Goal: Task Accomplishment & Management: Manage account settings

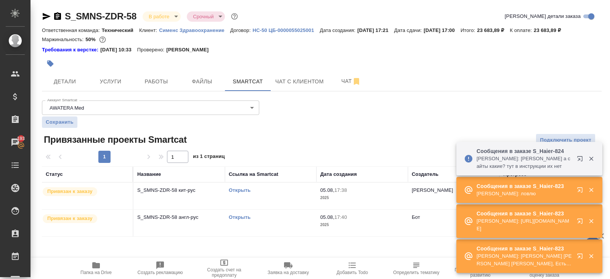
click at [581, 192] on icon "button" at bounding box center [580, 191] width 9 height 9
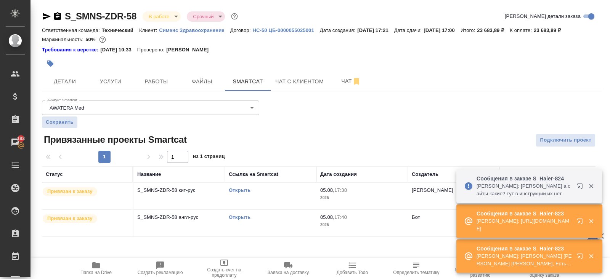
click at [240, 190] on link "Открыть" at bounding box center [240, 190] width 22 height 6
click at [162, 80] on span "Работы" at bounding box center [156, 82] width 37 height 10
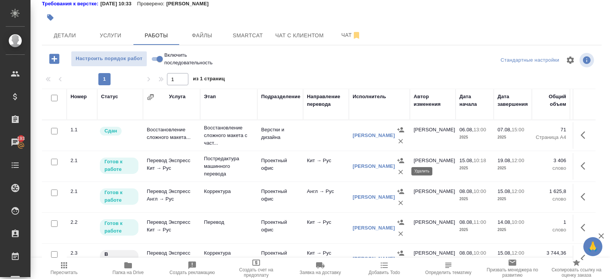
click at [401, 173] on icon "button" at bounding box center [401, 172] width 8 height 8
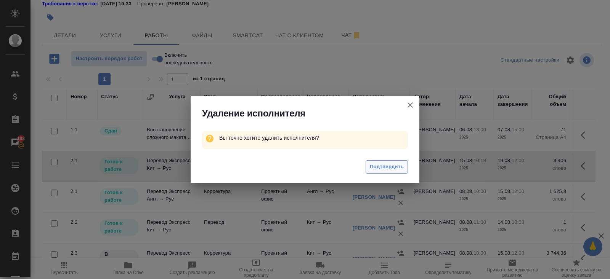
click at [392, 165] on span "Подтвердить" at bounding box center [387, 167] width 34 height 9
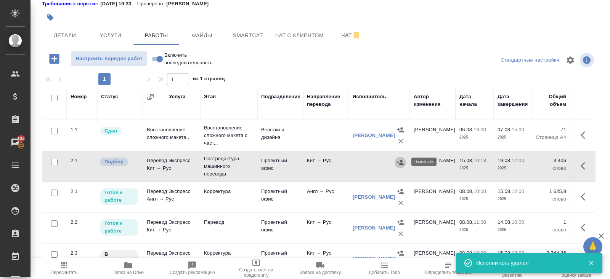
click at [400, 162] on icon "button" at bounding box center [400, 163] width 8 height 8
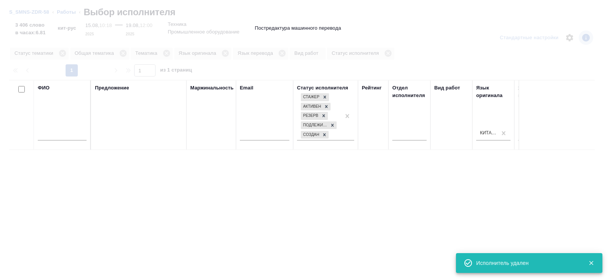
click at [83, 135] on input "text" at bounding box center [62, 136] width 49 height 10
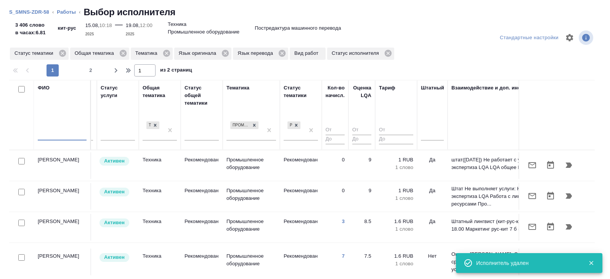
scroll to position [0, 521]
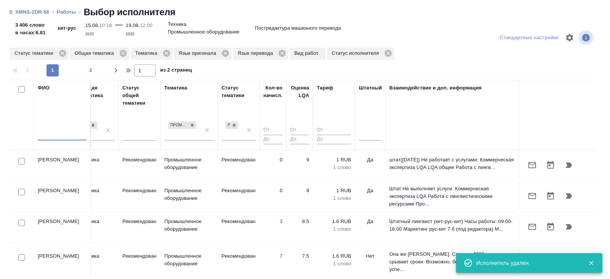
click at [366, 142] on div at bounding box center [370, 136] width 23 height 20
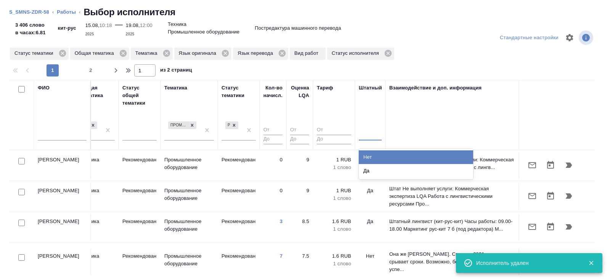
click at [367, 139] on div at bounding box center [370, 133] width 23 height 14
drag, startPoint x: 367, startPoint y: 152, endPoint x: 276, endPoint y: 127, distance: 94.6
click at [367, 152] on div "Нет" at bounding box center [416, 157] width 114 height 14
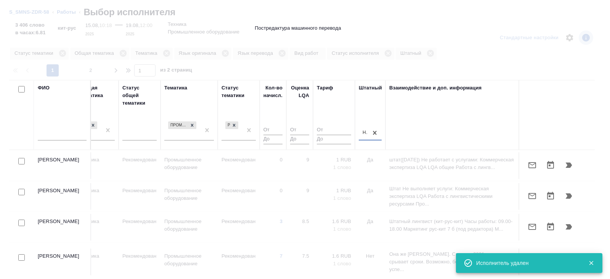
type input "1"
click at [277, 128] on input "1" at bounding box center [272, 131] width 19 height 10
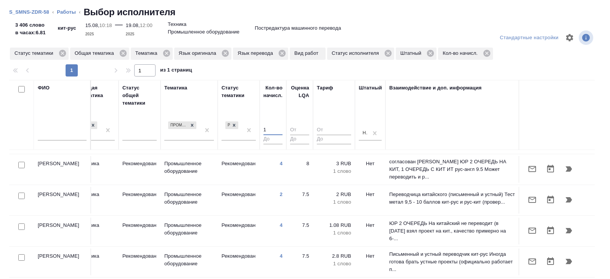
scroll to position [74, 521]
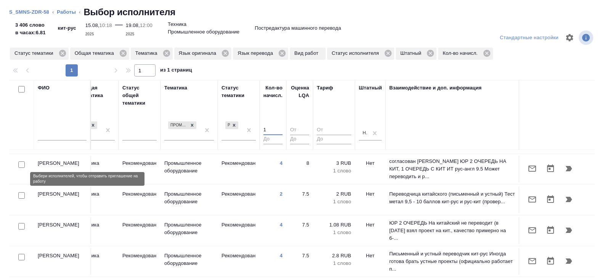
click at [20, 192] on input "checkbox" at bounding box center [21, 195] width 6 height 6
checkbox input "true"
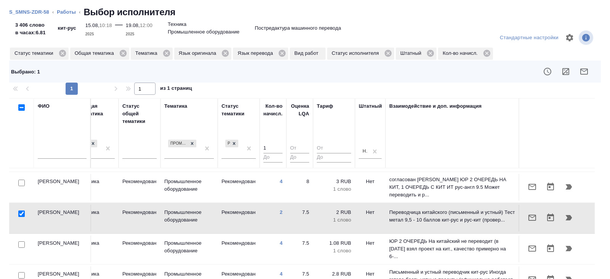
scroll to position [119, 521]
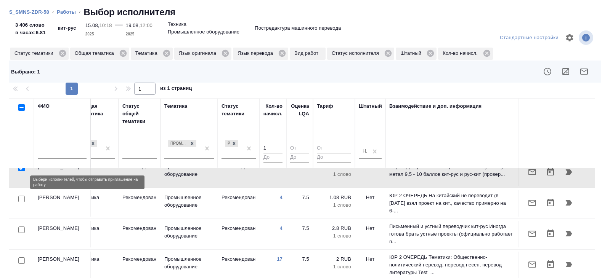
drag, startPoint x: 22, startPoint y: 183, endPoint x: 22, endPoint y: 234, distance: 51.1
click at [22, 196] on input "checkbox" at bounding box center [21, 199] width 6 height 6
checkbox input "true"
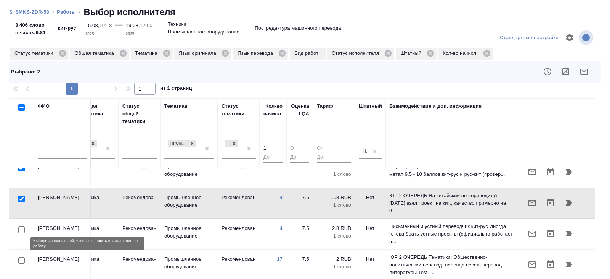
click at [21, 258] on input "checkbox" at bounding box center [21, 261] width 6 height 6
checkbox input "true"
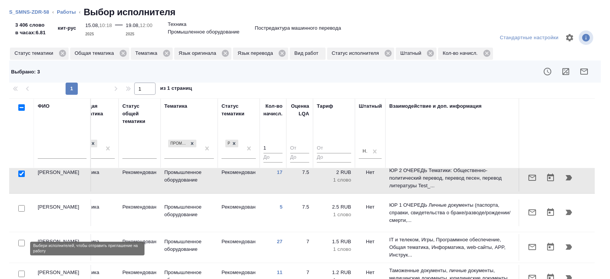
scroll to position [207, 521]
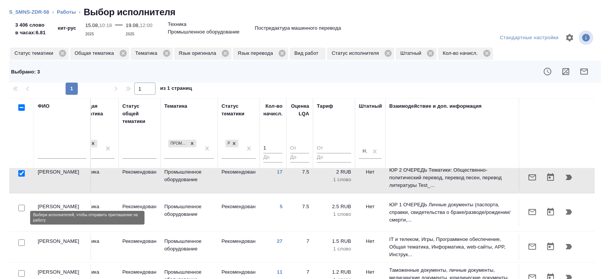
click at [20, 240] on input "checkbox" at bounding box center [21, 243] width 6 height 6
checkbox input "true"
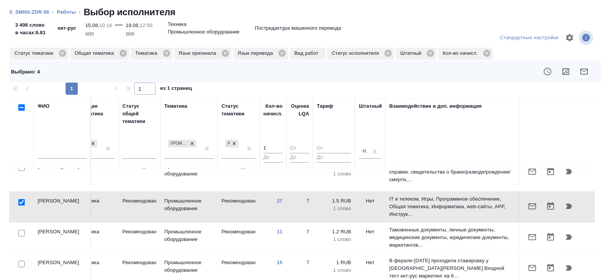
scroll to position [248, 521]
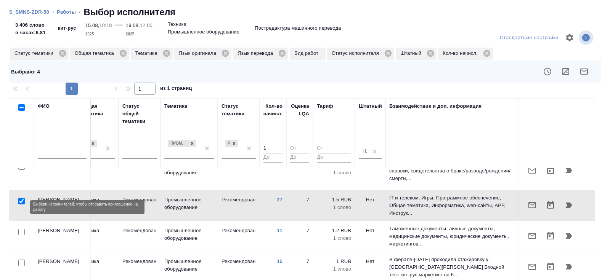
click at [21, 229] on input "checkbox" at bounding box center [21, 232] width 6 height 6
checkbox input "true"
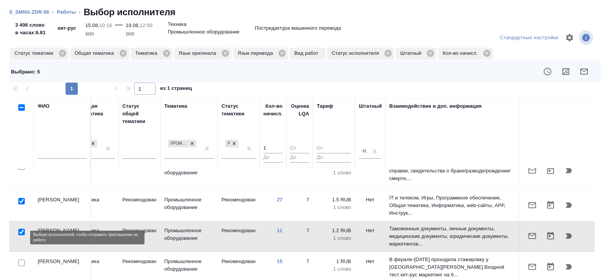
click at [21, 260] on input "checkbox" at bounding box center [21, 263] width 6 height 6
checkbox input "true"
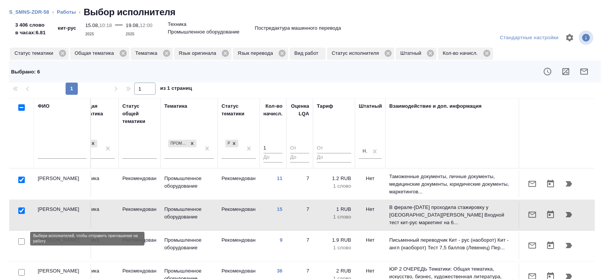
scroll to position [303, 521]
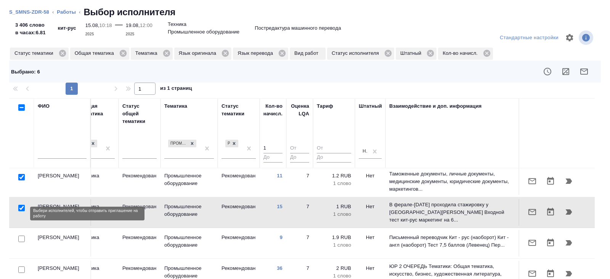
click at [20, 236] on input "checkbox" at bounding box center [21, 239] width 6 height 6
checkbox input "true"
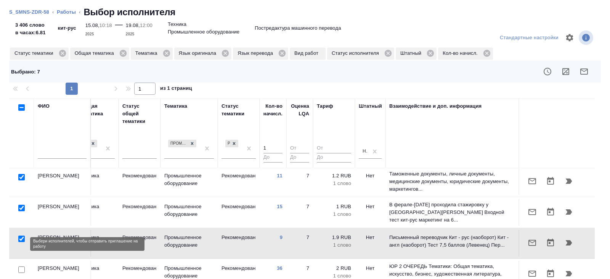
click at [21, 267] on input "checkbox" at bounding box center [21, 270] width 6 height 6
checkbox input "true"
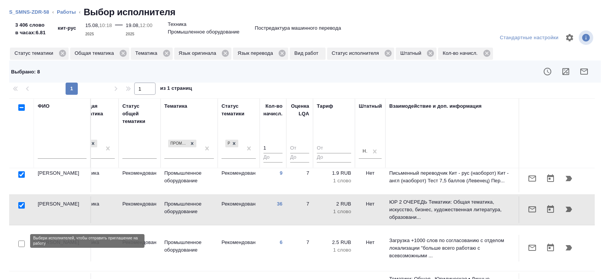
scroll to position [402, 521]
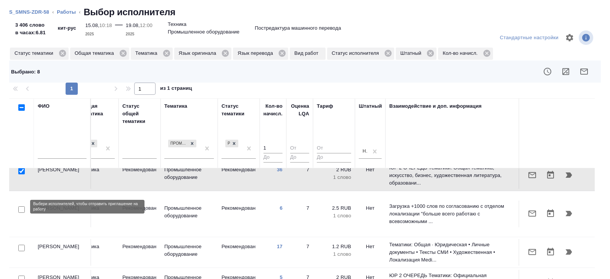
click at [21, 245] on input "checkbox" at bounding box center [21, 248] width 6 height 6
checkbox input "true"
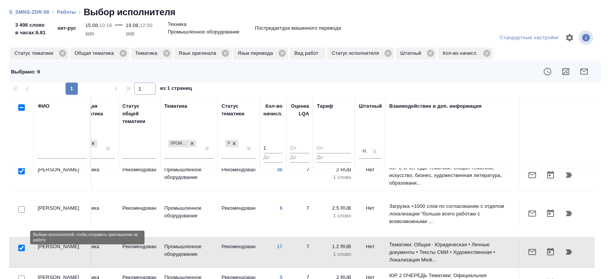
click at [21, 276] on input "checkbox" at bounding box center [21, 279] width 6 height 6
checkbox input "true"
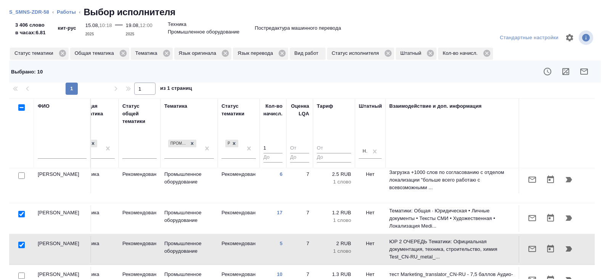
scroll to position [443, 521]
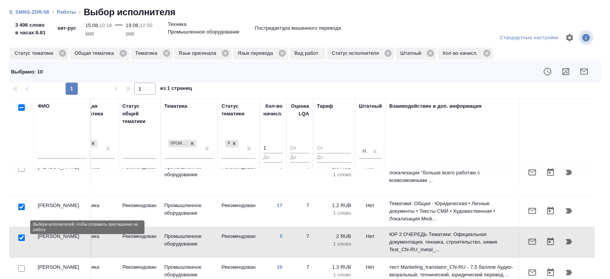
click at [20, 266] on input "checkbox" at bounding box center [21, 269] width 6 height 6
checkbox input "true"
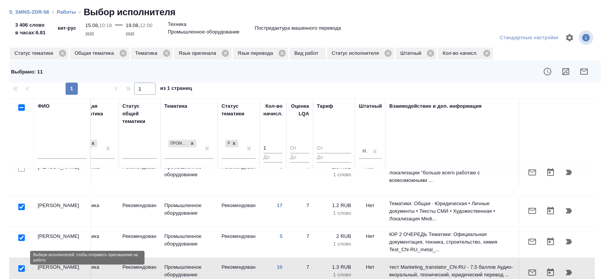
checkbox input "true"
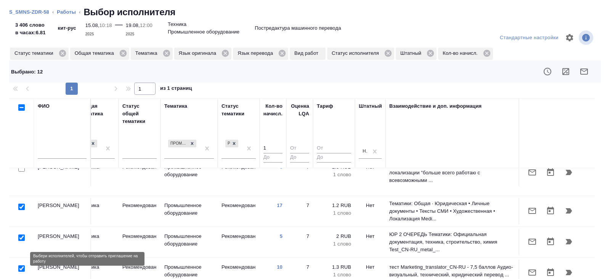
scroll to position [474, 521]
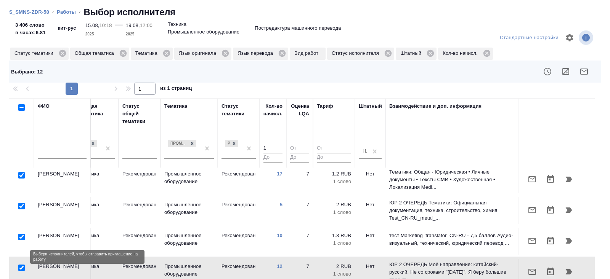
drag, startPoint x: 20, startPoint y: 256, endPoint x: 57, endPoint y: 87, distance: 172.7
checkbox input "true"
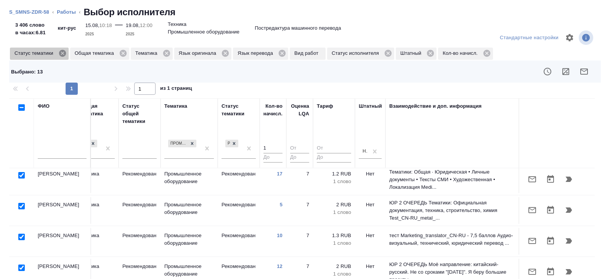
click at [64, 55] on icon at bounding box center [62, 53] width 7 height 7
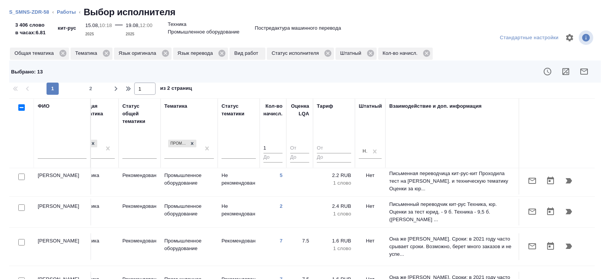
scroll to position [0, 521]
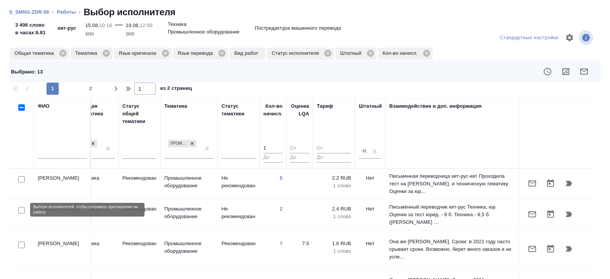
click at [21, 210] on input "checkbox" at bounding box center [21, 210] width 6 height 6
checkbox input "true"
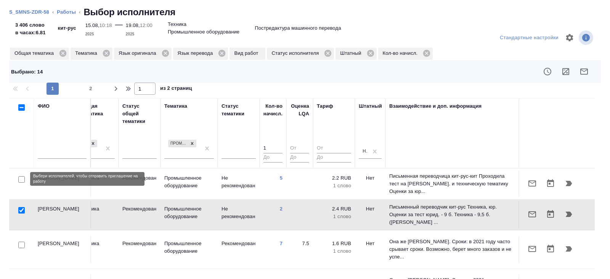
click at [20, 179] on input "checkbox" at bounding box center [21, 179] width 6 height 6
checkbox input "true"
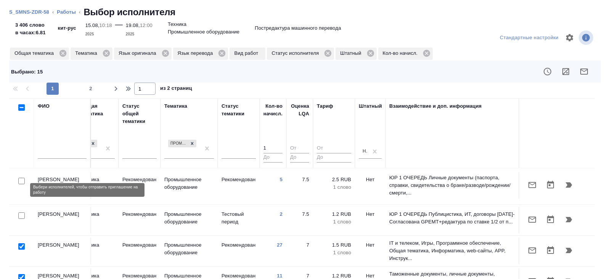
click at [22, 213] on input "checkbox" at bounding box center [21, 216] width 6 height 6
checkbox input "true"
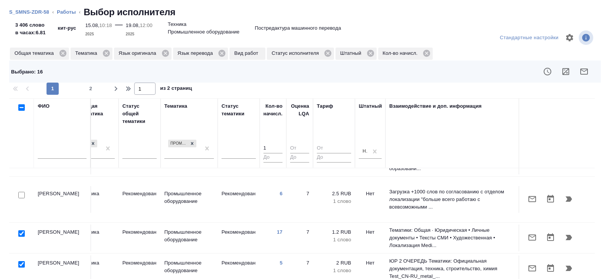
scroll to position [597, 521]
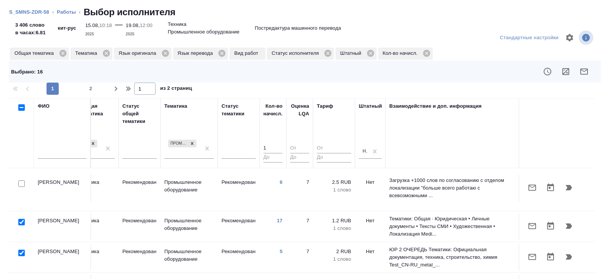
click at [89, 96] on div "Стандартные настройки Общая тематика Тематика Язык оригинала Язык перевода Вид …" at bounding box center [305, 151] width 610 height 256
click at [89, 86] on span "2" at bounding box center [91, 89] width 12 height 8
type input "2"
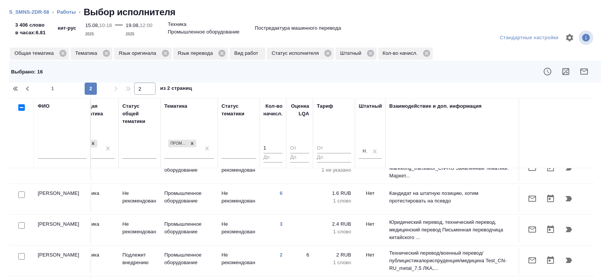
scroll to position [229, 521]
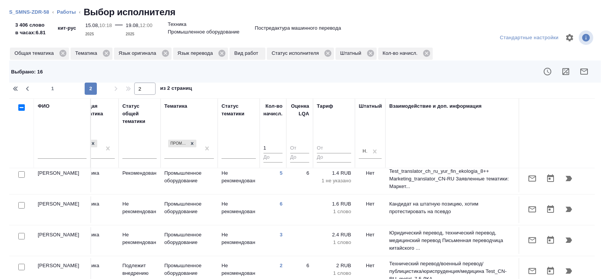
click at [584, 75] on icon "button" at bounding box center [583, 71] width 9 height 9
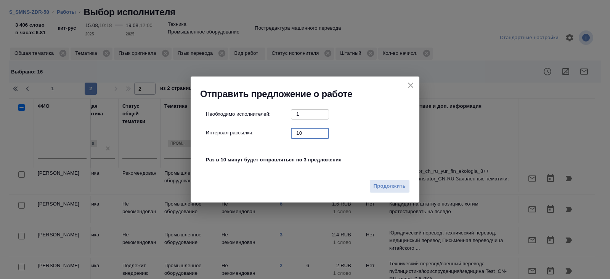
drag, startPoint x: 301, startPoint y: 134, endPoint x: 232, endPoint y: 120, distance: 70.3
click at [232, 120] on div "Необходимо исполнителей: 1 ​ Интервал рассылки: 10 ​ Раз в 10 минут будет отпра…" at bounding box center [308, 141] width 204 height 64
type input "0"
click at [381, 184] on span "Продолжить" at bounding box center [389, 186] width 32 height 9
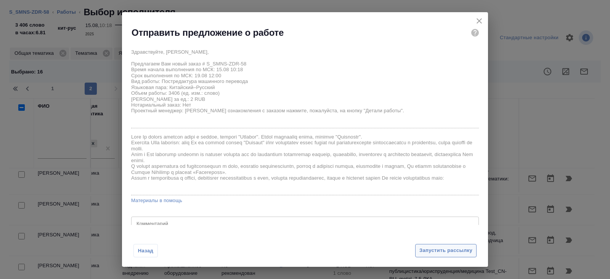
click at [428, 245] on button "Запустить рассылку" at bounding box center [445, 250] width 61 height 13
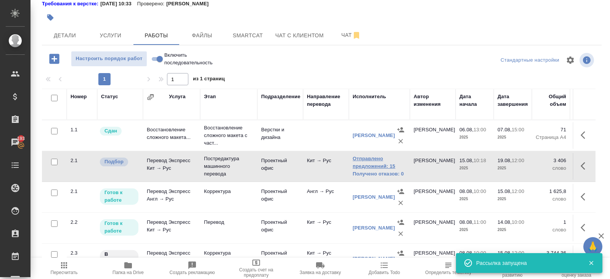
click at [368, 166] on link "Отправлено предложений: 15" at bounding box center [378, 162] width 53 height 15
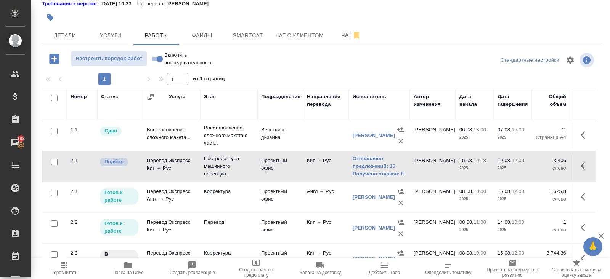
click at [65, 274] on span "Пересчитать" at bounding box center [64, 272] width 27 height 5
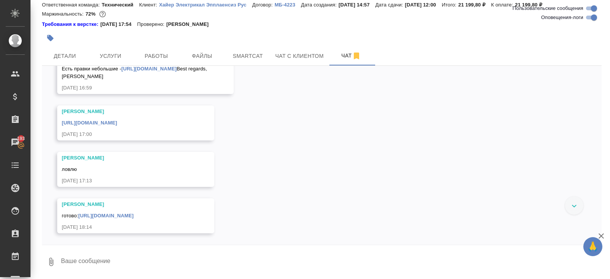
scroll to position [10076, 0]
click at [110, 213] on link "https://drive.awatera.com/apps/files/files?dir=/Shares/%D0%A5%D0%B0%D0%B9%D0%B5…" at bounding box center [105, 216] width 55 height 6
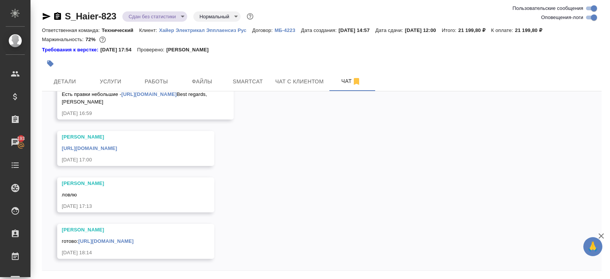
click at [44, 16] on icon "button" at bounding box center [46, 16] width 9 height 9
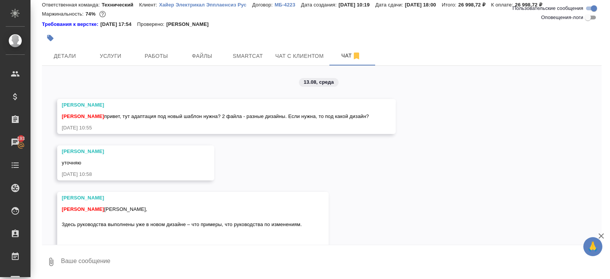
scroll to position [843, 0]
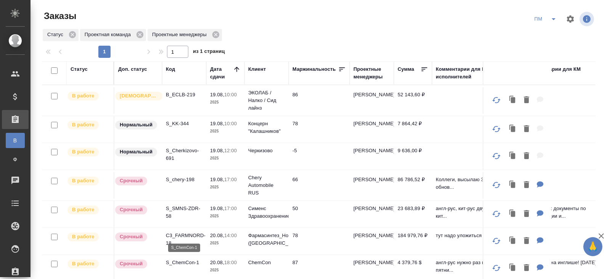
click at [176, 264] on p "S_ChemCon-1" at bounding box center [184, 263] width 37 height 8
click at [546, 21] on button "split button" at bounding box center [553, 19] width 15 height 12
click at [544, 31] on li "В работу!" at bounding box center [545, 34] width 38 height 12
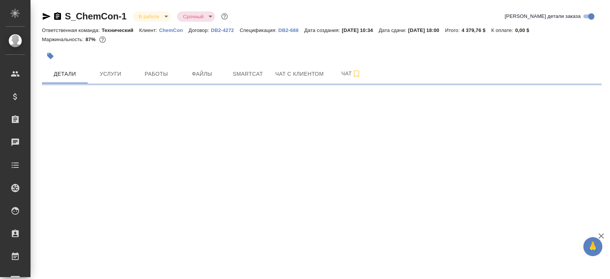
select select "RU"
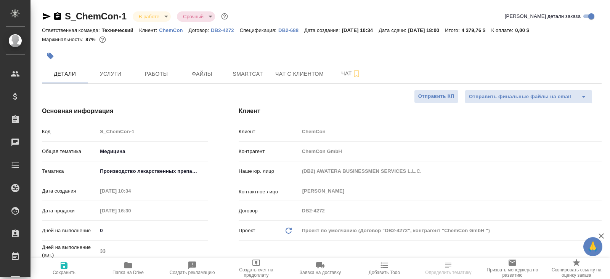
type textarea "x"
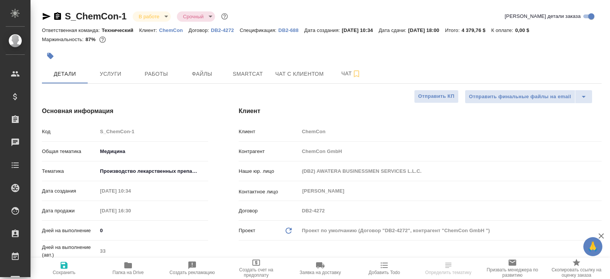
type textarea "x"
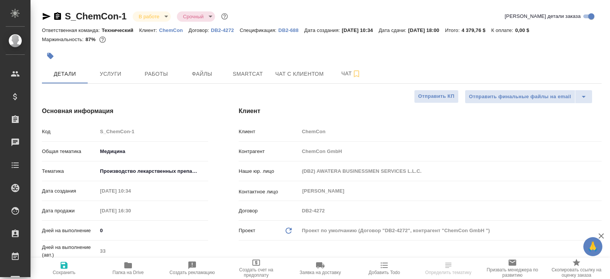
type textarea "x"
select select "RU"
type textarea "x"
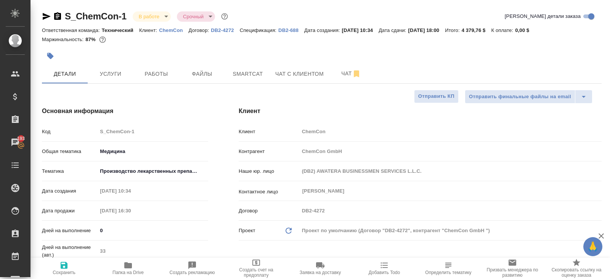
type textarea "x"
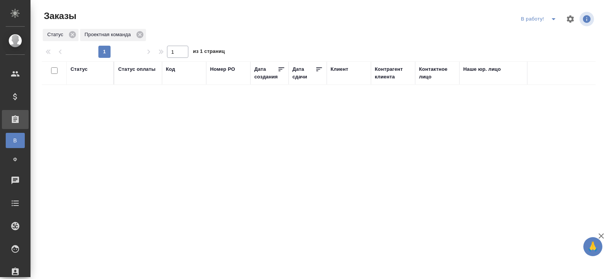
click at [552, 21] on icon "split button" at bounding box center [553, 18] width 9 height 9
click at [537, 42] on li "начислить" at bounding box center [539, 46] width 42 height 12
click at [554, 17] on icon "split button" at bounding box center [553, 18] width 9 height 9
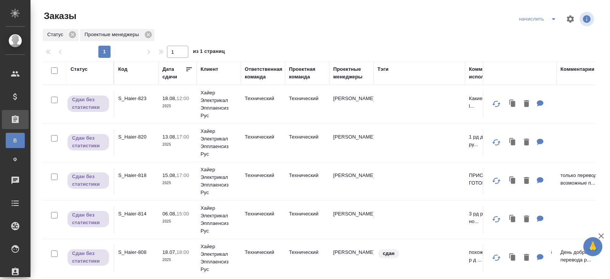
click at [550, 23] on icon "split button" at bounding box center [553, 18] width 9 height 9
click at [538, 48] on li "ПМ" at bounding box center [538, 46] width 45 height 12
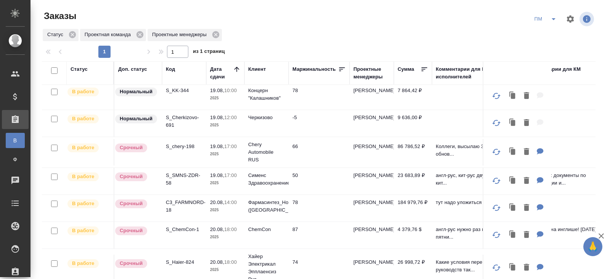
scroll to position [58, 0]
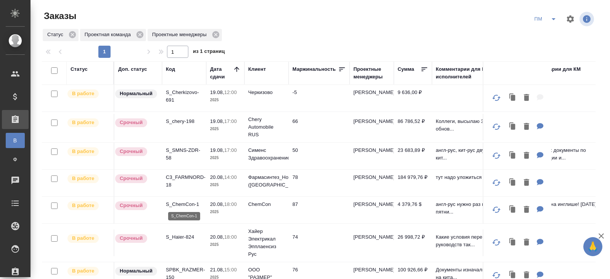
click at [183, 205] on p "S_ChemCon-1" at bounding box center [184, 205] width 37 height 8
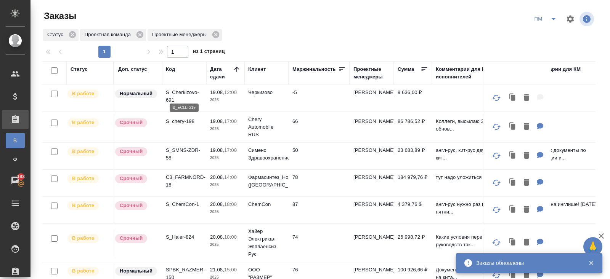
scroll to position [0, 0]
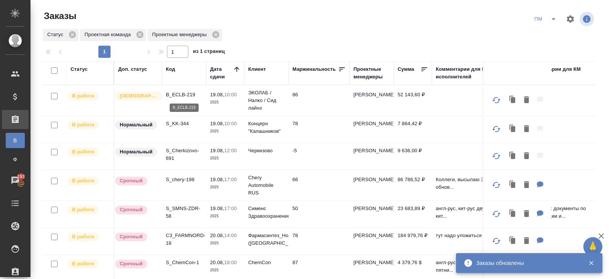
click at [184, 98] on p "B_ECLB-219" at bounding box center [184, 95] width 37 height 8
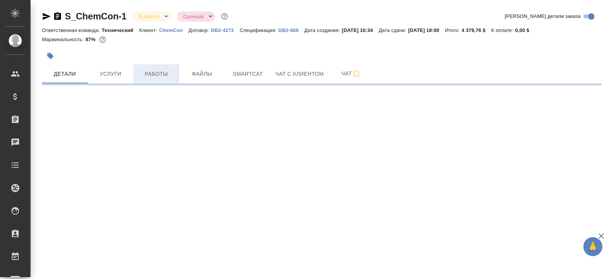
select select "RU"
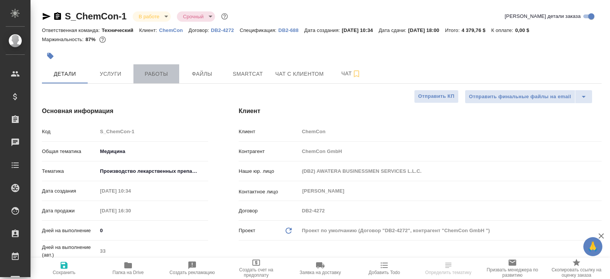
click at [170, 77] on span "Работы" at bounding box center [156, 74] width 37 height 10
type textarea "x"
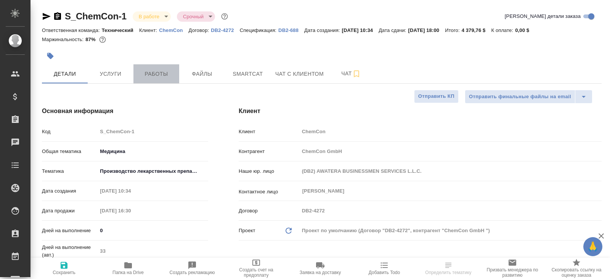
type textarea "x"
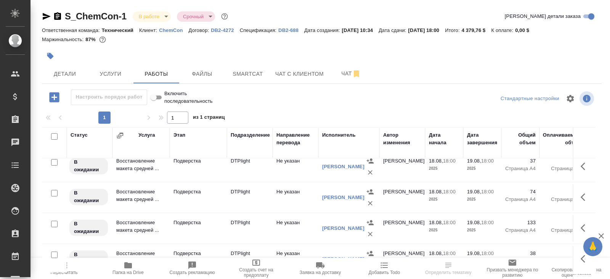
scroll to position [38, 0]
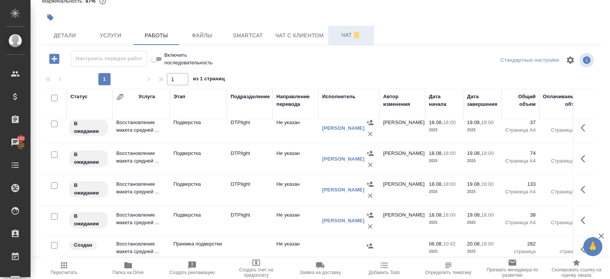
click at [343, 43] on button "Чат" at bounding box center [351, 35] width 46 height 19
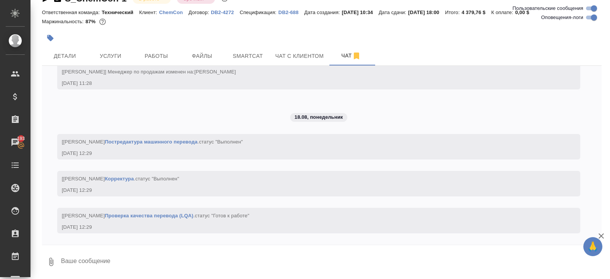
scroll to position [10154, 0]
click at [220, 261] on textarea at bounding box center [330, 262] width 541 height 26
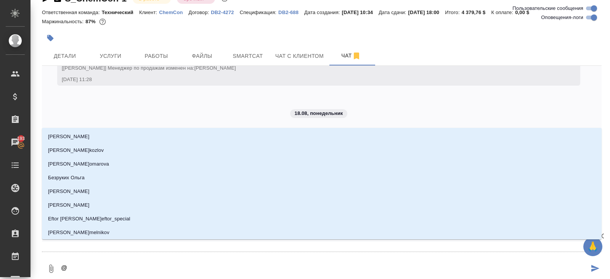
type textarea "@з"
type input "з"
type textarea "@зб"
type input "зб"
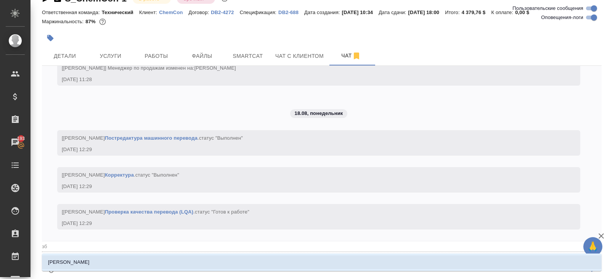
type textarea "@з"
type input "з"
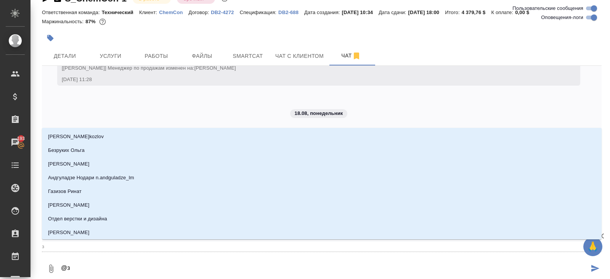
type textarea "@"
type textarea "@а"
type input "а"
type textarea "@аб"
type input "аб"
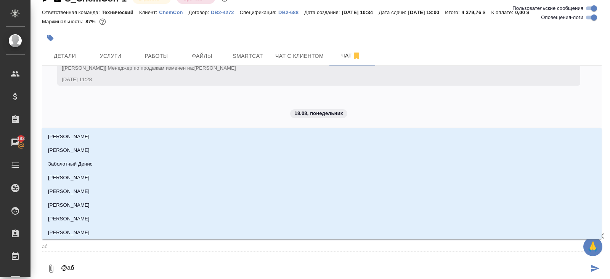
type textarea "@а"
type input "а"
type textarea "@"
type textarea "@з"
type input "з"
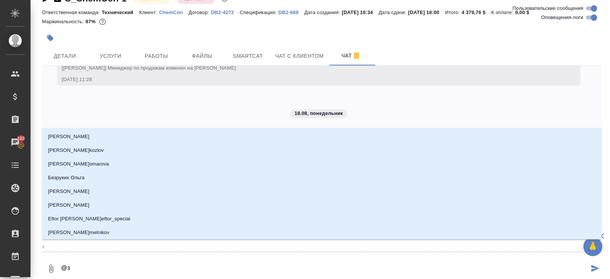
type textarea "@за"
type input "за"
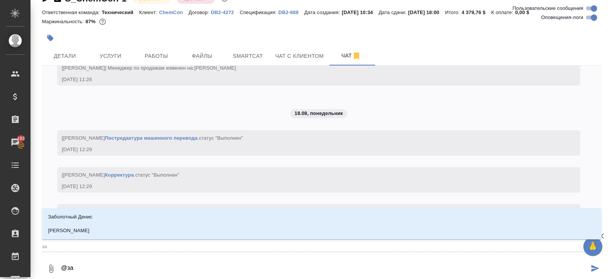
type textarea "@заб"
type input "заб"
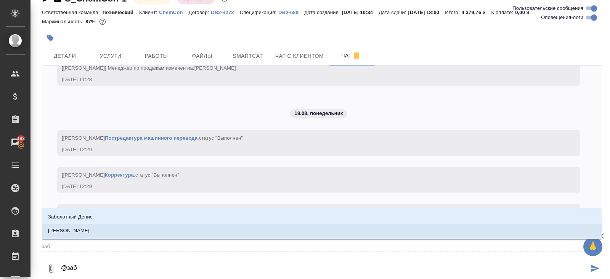
click at [201, 234] on li "Заборова Александра" at bounding box center [321, 231] width 559 height 14
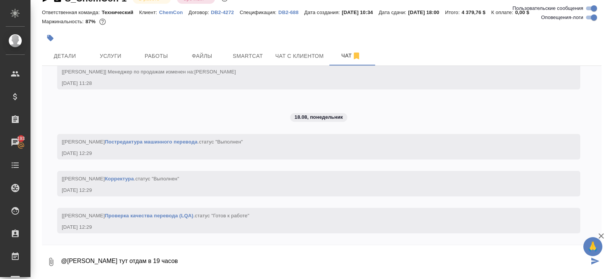
type textarea "@Заборова Александра тут отдам в 19 часов"
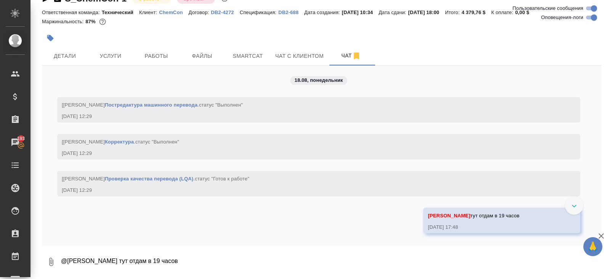
scroll to position [10190, 0]
click at [591, 19] on input "Оповещения-логи" at bounding box center [593, 17] width 27 height 9
checkbox input "false"
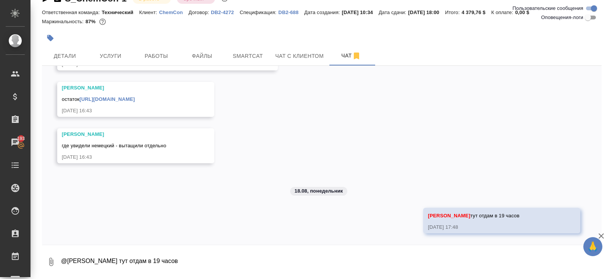
scroll to position [705, 0]
click at [134, 99] on link "https://drive.awatera.com/apps/files/files/10032659?dir=/Shares/ChemCon%20/Orde…" at bounding box center [106, 99] width 55 height 6
click at [247, 68] on div "Заборова Александра 1я часть на перевод. где увидели немецкий - вытащили отдель…" at bounding box center [167, 52] width 221 height 35
click at [247, 67] on div "Заборова Александра 1я часть на перевод. где увидели немецкий - вытащили отдель…" at bounding box center [167, 52] width 221 height 35
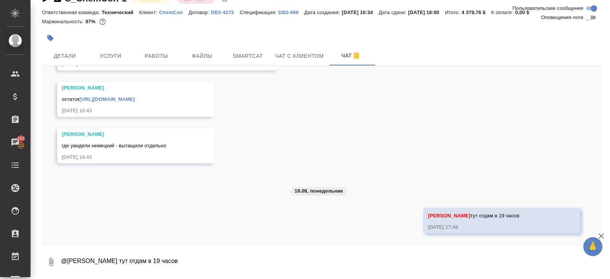
scroll to position [695, 0]
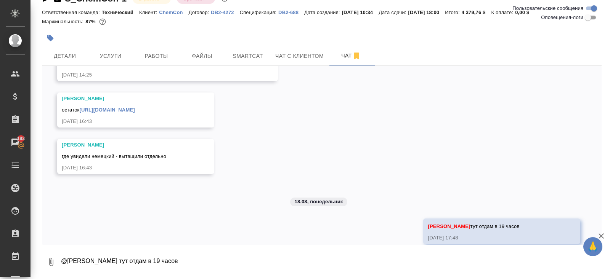
click at [247, 66] on div "Заборова Александра 1я часть на перевод. где увидели немецкий - вытащили отдель…" at bounding box center [167, 63] width 221 height 35
click at [244, 57] on span "Smartcat" at bounding box center [247, 56] width 37 height 10
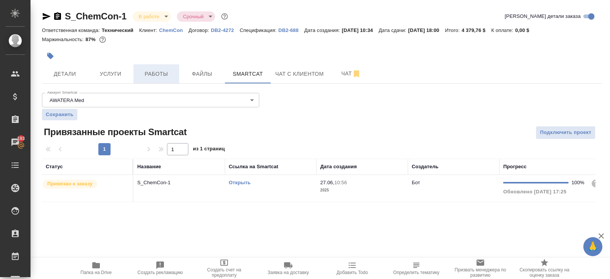
click at [169, 75] on span "Работы" at bounding box center [156, 74] width 37 height 10
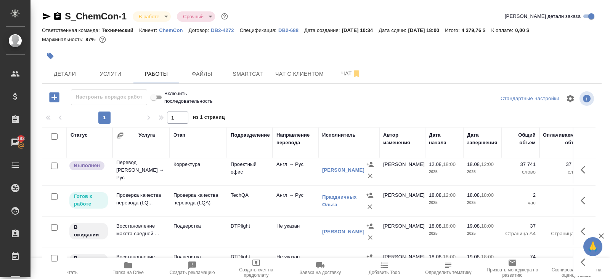
scroll to position [347, 0]
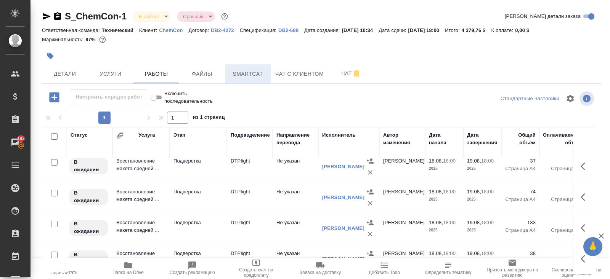
click at [254, 82] on button "Smartcat" at bounding box center [248, 73] width 46 height 19
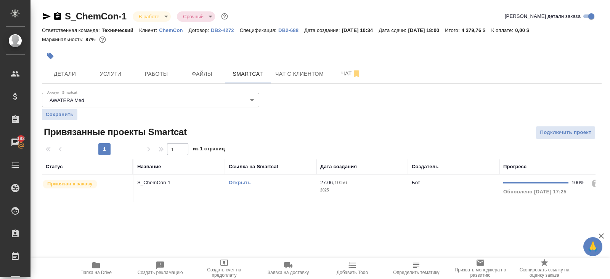
click at [241, 181] on link "Открыть" at bounding box center [240, 183] width 22 height 6
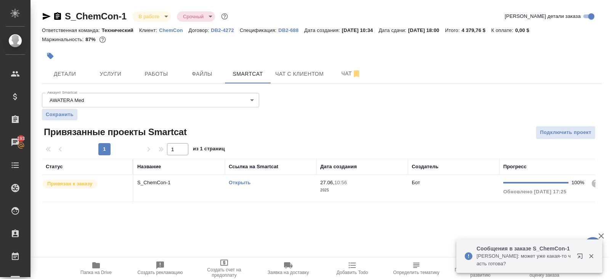
click at [59, 13] on icon "button" at bounding box center [57, 16] width 7 height 8
click at [161, 74] on span "Работы" at bounding box center [156, 74] width 37 height 10
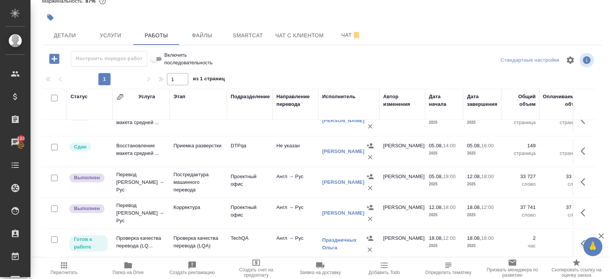
scroll to position [195, 0]
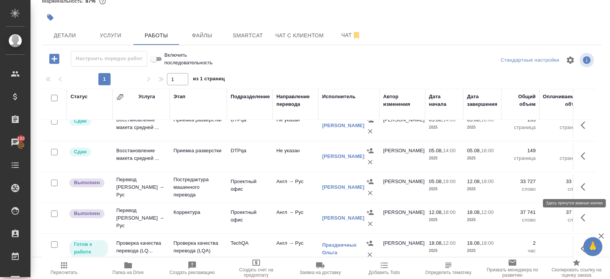
click at [583, 184] on icon "button" at bounding box center [584, 187] width 9 height 9
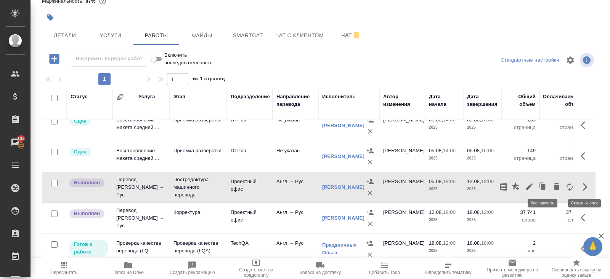
click at [543, 184] on icon "button" at bounding box center [543, 187] width 5 height 6
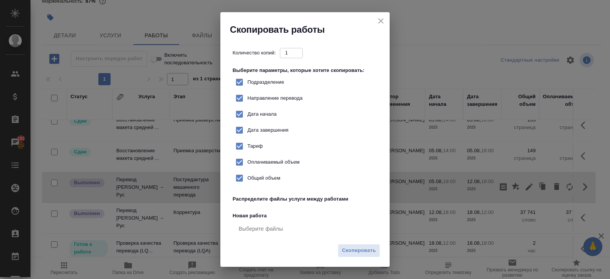
checkbox input "true"
click at [367, 246] on button "Скопировать" at bounding box center [359, 250] width 42 height 13
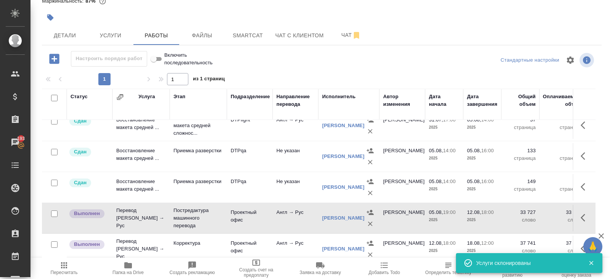
scroll to position [0, 0]
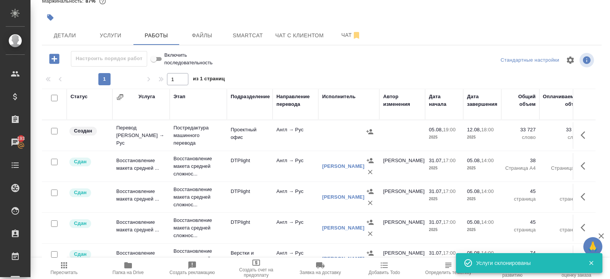
click at [584, 133] on icon "button" at bounding box center [584, 135] width 9 height 9
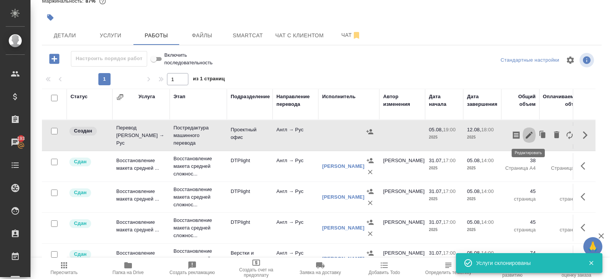
click at [533, 135] on icon "button" at bounding box center [528, 135] width 9 height 9
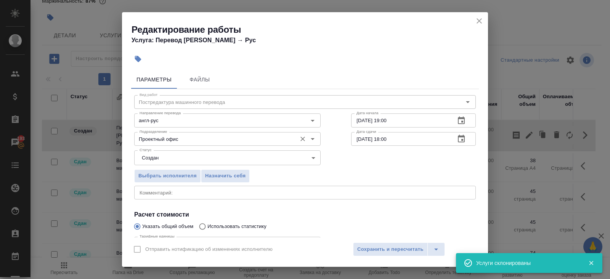
click at [193, 141] on input "Проектный офис" at bounding box center [214, 138] width 156 height 9
click at [127, 152] on div "Параметры Файлы Вид работ Постредактура машинного перевода Вид работ Направлени…" at bounding box center [305, 152] width 366 height 170
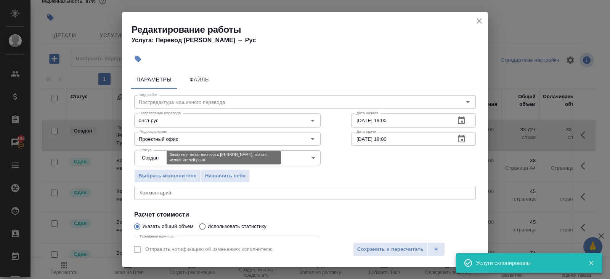
click at [146, 156] on body "🙏 .cls-1 fill:#fff; AWATERA Belyakova Yulia Клиенты Спецификации Заказы 193 Чат…" at bounding box center [305, 139] width 610 height 279
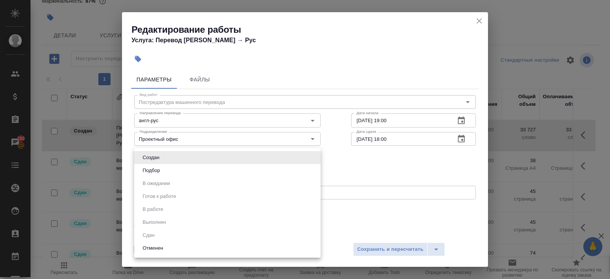
click at [150, 167] on button "Подбор" at bounding box center [151, 171] width 22 height 8
type input "recruiting"
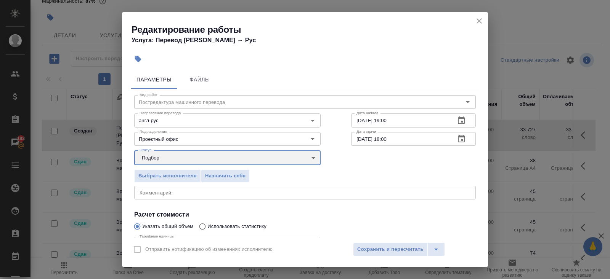
scroll to position [79, 0]
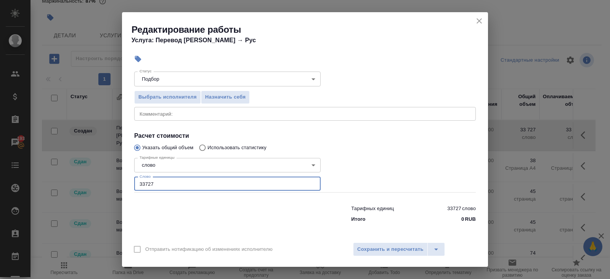
drag, startPoint x: 155, startPoint y: 184, endPoint x: 55, endPoint y: 180, distance: 99.5
click at [55, 180] on div "Редактирование работы Услуга: Перевод Стандарт Англ → Рус Параметры Файлы Вид р…" at bounding box center [305, 139] width 610 height 279
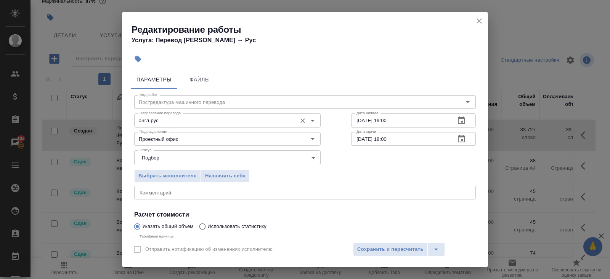
type input "308"
click at [173, 122] on input "англ-рус" at bounding box center [214, 120] width 156 height 9
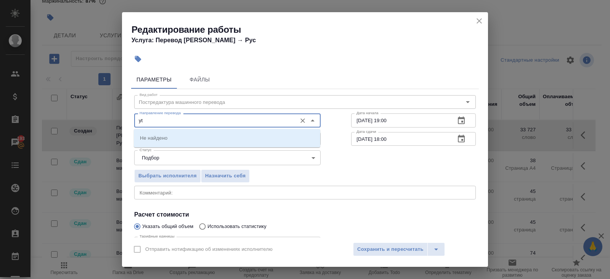
type input "y"
click at [178, 137] on li "нем-рус" at bounding box center [227, 138] width 186 height 14
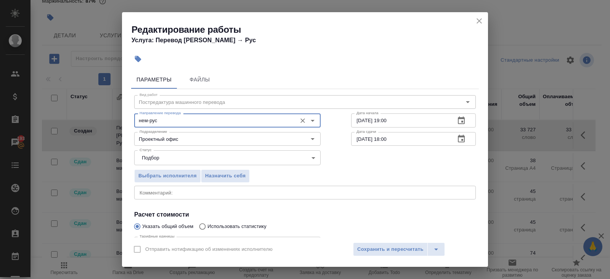
type input "нем-рус"
click at [463, 123] on icon "button" at bounding box center [461, 121] width 7 height 8
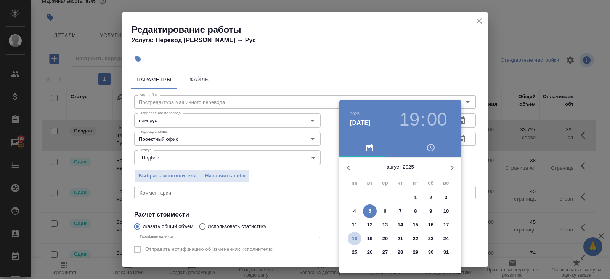
click at [354, 239] on p "18" at bounding box center [355, 239] width 6 height 8
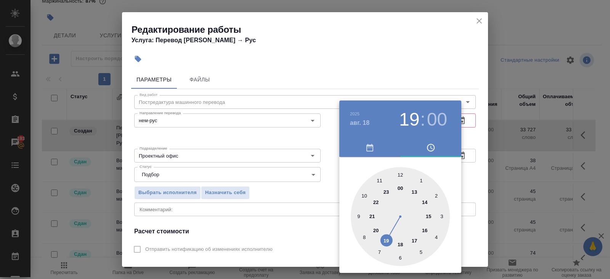
click at [397, 247] on div at bounding box center [400, 216] width 99 height 99
type input "18.08.2025 18:00"
drag, startPoint x: 453, startPoint y: 43, endPoint x: 453, endPoint y: 74, distance: 30.5
click at [453, 43] on div at bounding box center [305, 139] width 610 height 279
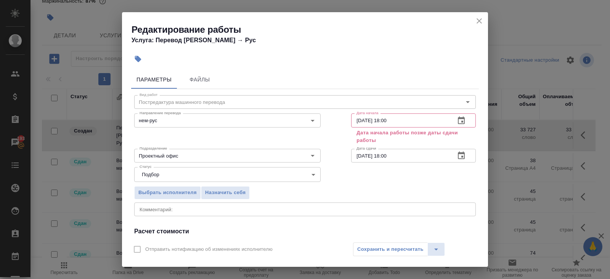
click at [462, 160] on icon "button" at bounding box center [460, 155] width 9 height 9
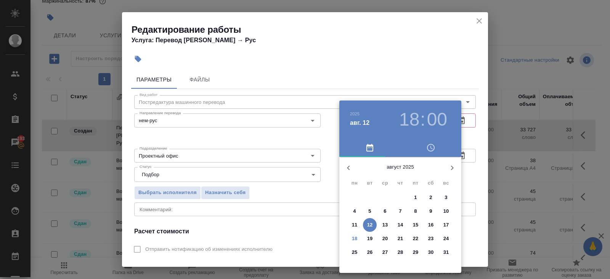
click at [355, 239] on p "18" at bounding box center [355, 239] width 6 height 8
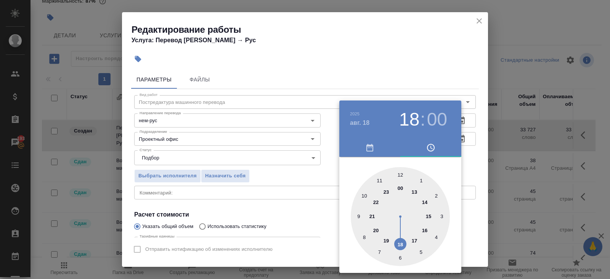
type input "18.08.2025 19:00"
click at [387, 240] on div at bounding box center [400, 216] width 99 height 99
click at [314, 238] on div at bounding box center [305, 139] width 610 height 279
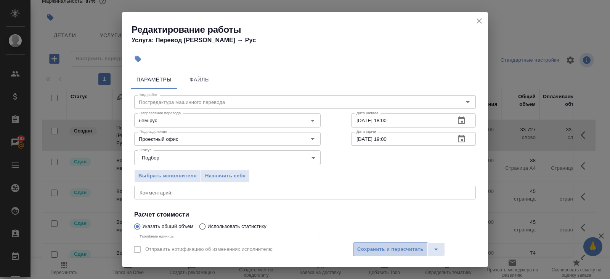
click at [371, 248] on span "Сохранить и пересчитать" at bounding box center [390, 249] width 66 height 9
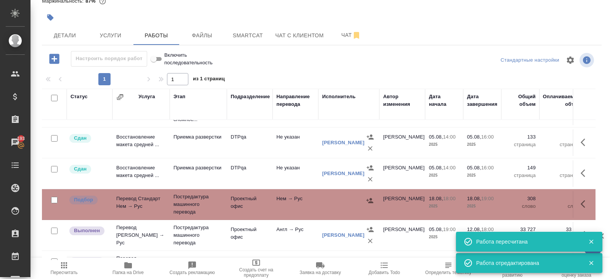
scroll to position [195, 0]
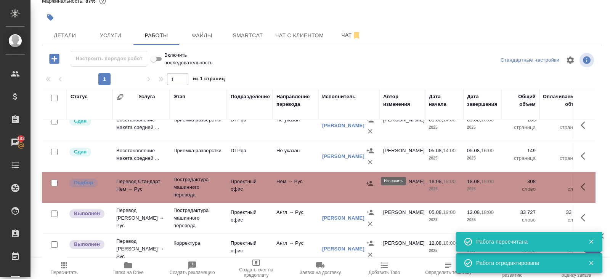
click at [368, 181] on icon "button" at bounding box center [369, 183] width 7 height 5
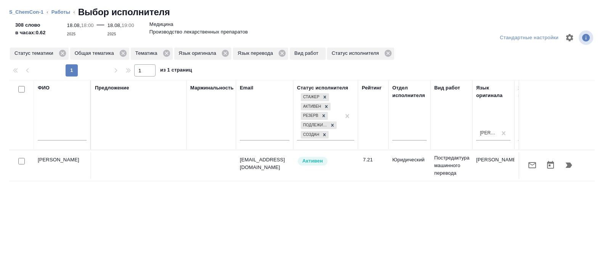
scroll to position [0, 521]
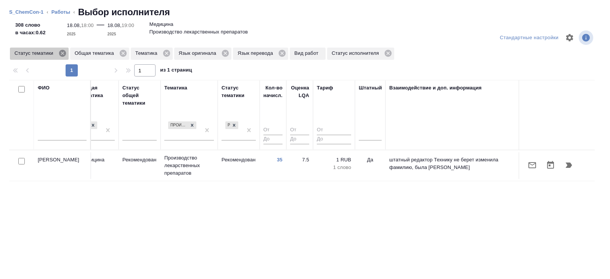
click at [61, 52] on icon at bounding box center [62, 53] width 7 height 7
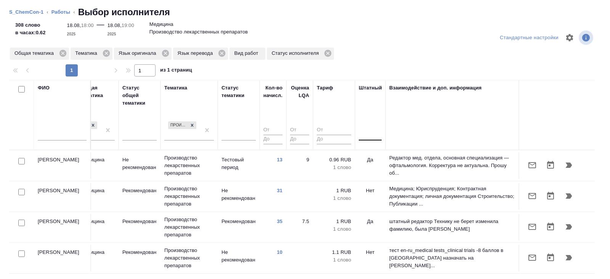
click at [366, 140] on div at bounding box center [370, 133] width 23 height 14
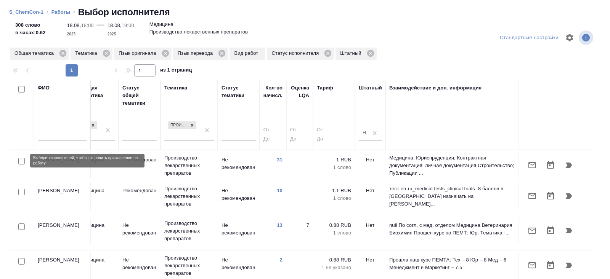
click at [19, 160] on input "checkbox" at bounding box center [21, 161] width 6 height 6
checkbox input "true"
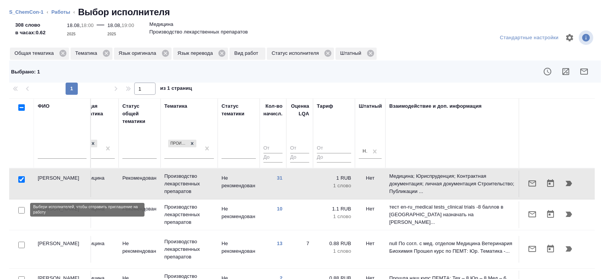
click at [21, 210] on input "checkbox" at bounding box center [21, 210] width 6 height 6
checkbox input "true"
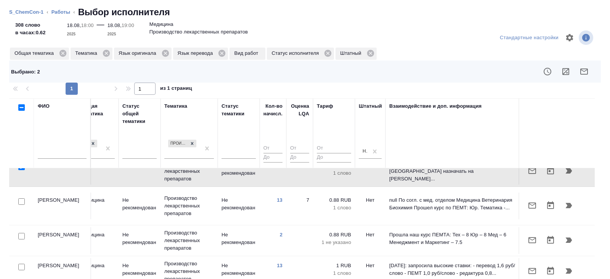
scroll to position [45, 521]
click at [22, 263] on input "checkbox" at bounding box center [21, 266] width 6 height 6
checkbox input "true"
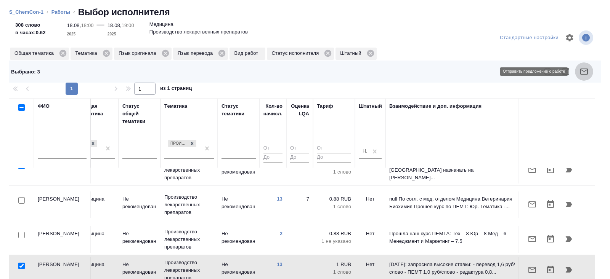
click at [582, 67] on icon "button" at bounding box center [583, 71] width 9 height 9
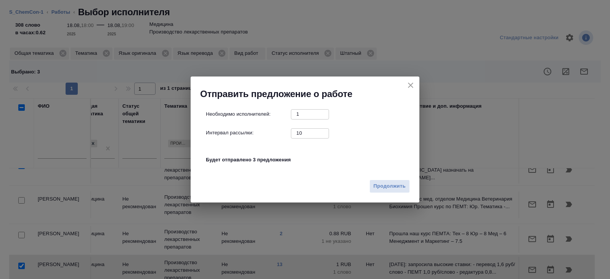
drag, startPoint x: 306, startPoint y: 136, endPoint x: 263, endPoint y: 136, distance: 43.4
click at [276, 136] on div "Интервал рассылки: 10 ​" at bounding box center [308, 133] width 204 height 10
type input "0"
click at [386, 186] on span "Продолжить" at bounding box center [389, 186] width 32 height 9
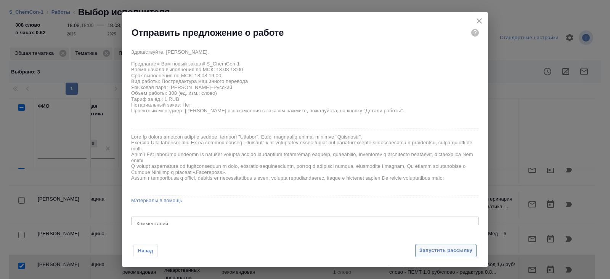
click at [431, 249] on span "Запустить рассылку" at bounding box center [445, 251] width 53 height 9
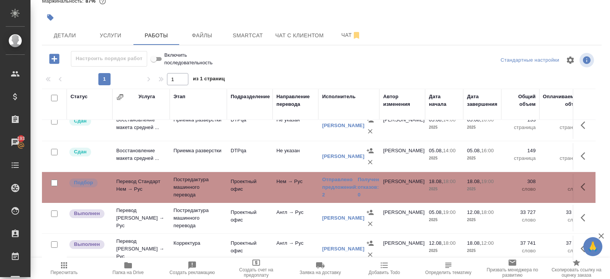
click at [74, 268] on span "Пересчитать" at bounding box center [64, 268] width 55 height 14
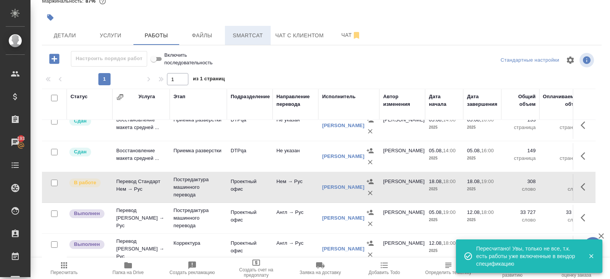
click at [270, 32] on button "Smartcat" at bounding box center [248, 35] width 46 height 19
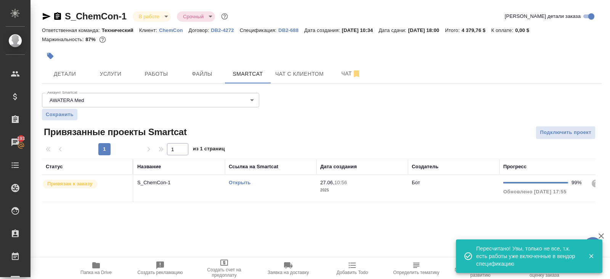
click at [243, 183] on link "Открыть" at bounding box center [240, 183] width 22 height 6
click at [126, 77] on span "Услуги" at bounding box center [110, 74] width 37 height 10
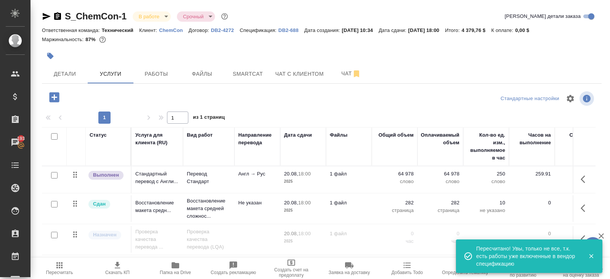
scroll to position [31, 0]
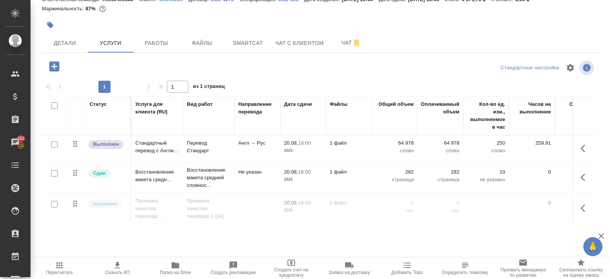
click at [52, 68] on icon "button" at bounding box center [54, 66] width 10 height 10
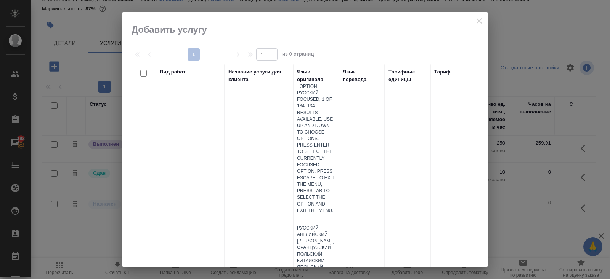
click at [324, 214] on div at bounding box center [316, 219] width 38 height 11
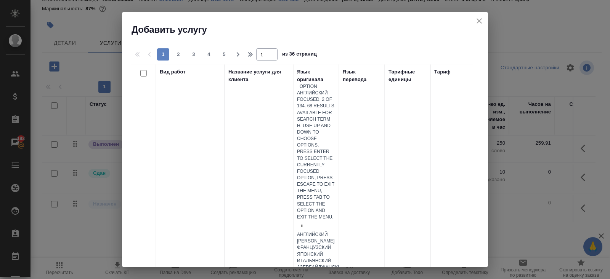
type input "не"
click at [328, 232] on div "Немецкий" at bounding box center [316, 235] width 38 height 6
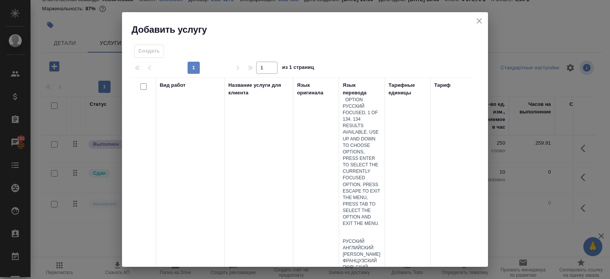
click at [359, 227] on div at bounding box center [362, 232] width 38 height 11
type input "ру"
click at [360, 245] on div "Русский" at bounding box center [362, 248] width 38 height 6
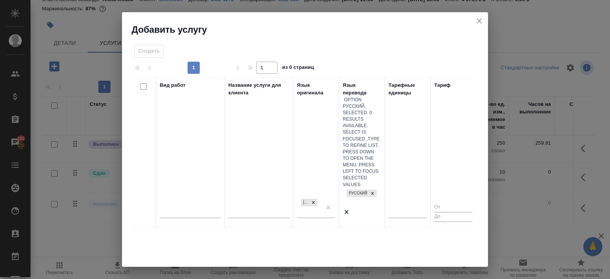
click at [148, 51] on div "Создать" at bounding box center [149, 51] width 30 height 13
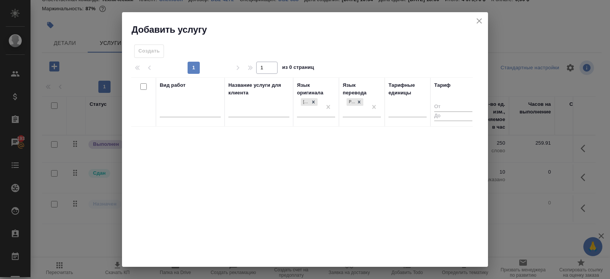
click at [195, 119] on div at bounding box center [190, 113] width 61 height 20
click at [184, 109] on div at bounding box center [190, 109] width 61 height 11
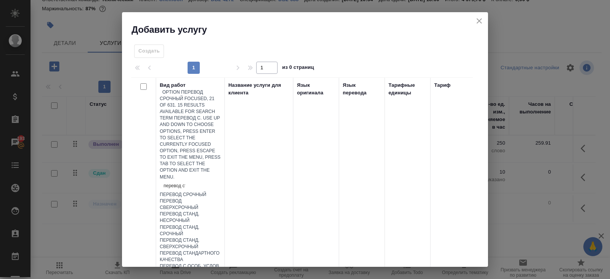
type input "перевод ста"
click at [191, 244] on div "Перевод Стандарт" at bounding box center [190, 247] width 61 height 6
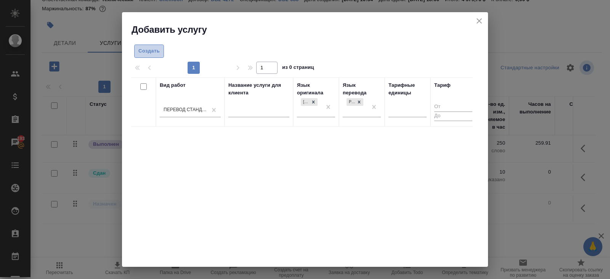
click at [152, 55] on button "Создать" at bounding box center [149, 51] width 30 height 13
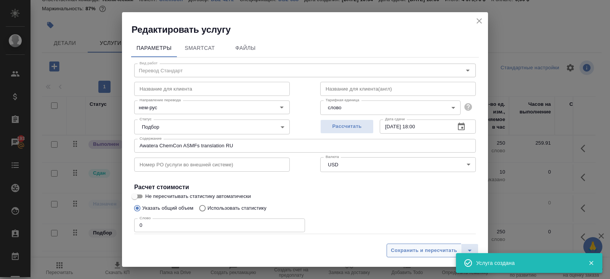
click at [438, 250] on span "Сохранить и пересчитать" at bounding box center [424, 251] width 66 height 9
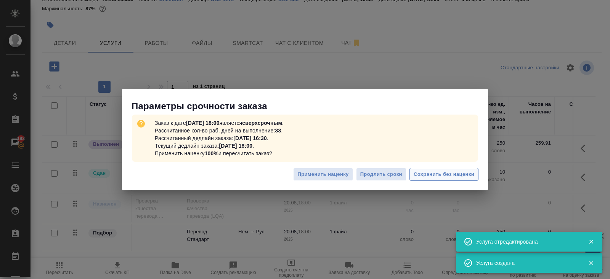
click at [451, 172] on span "Сохранить без наценки" at bounding box center [443, 174] width 61 height 9
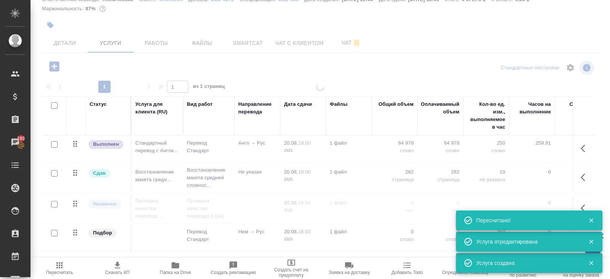
click at [590, 240] on icon "button" at bounding box center [591, 242] width 7 height 7
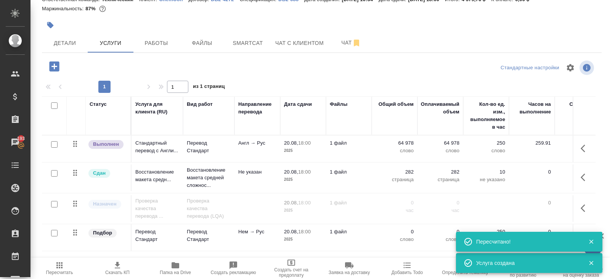
click at [591, 243] on icon "button" at bounding box center [591, 242] width 4 height 4
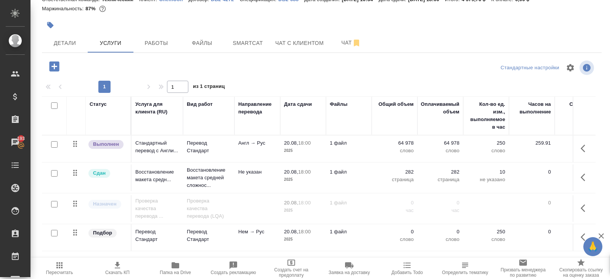
click at [580, 235] on button "button" at bounding box center [585, 237] width 18 height 18
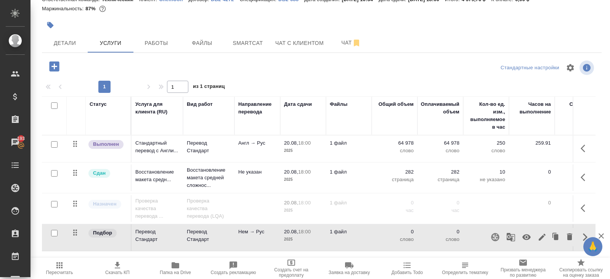
click at [524, 233] on icon "button" at bounding box center [526, 237] width 9 height 9
click at [160, 38] on span "Работы" at bounding box center [156, 43] width 37 height 10
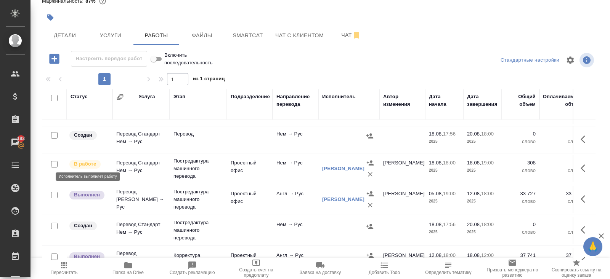
scroll to position [210, 0]
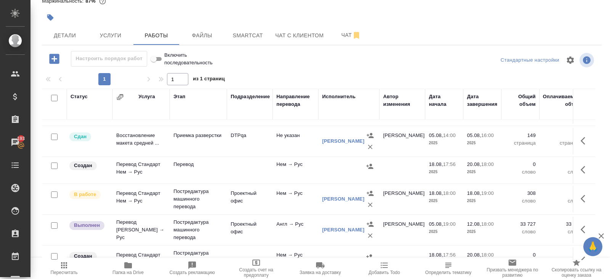
click at [53, 164] on input "checkbox" at bounding box center [54, 166] width 6 height 6
checkbox input "true"
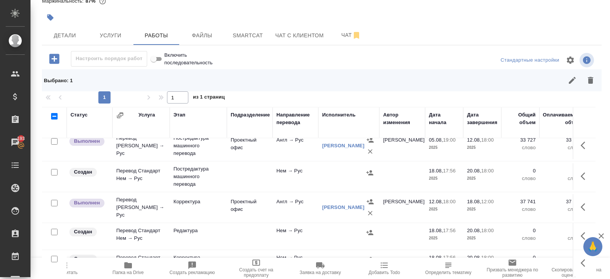
scroll to position [315, 0]
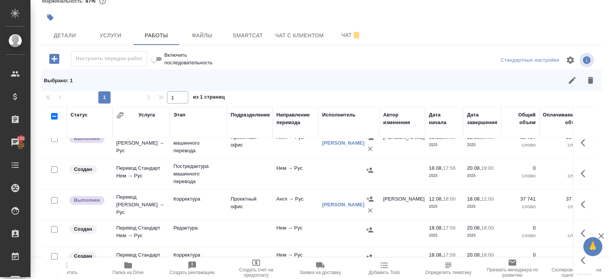
click at [54, 167] on input "checkbox" at bounding box center [54, 170] width 6 height 6
checkbox input "true"
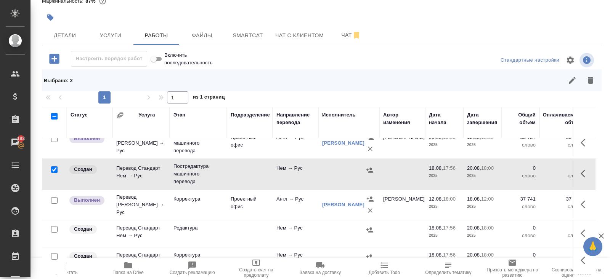
click at [54, 227] on input "checkbox" at bounding box center [54, 229] width 6 height 6
checkbox input "true"
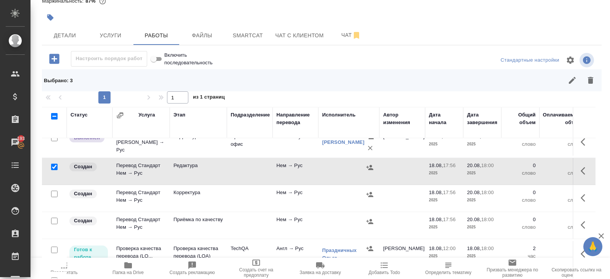
scroll to position [384, 0]
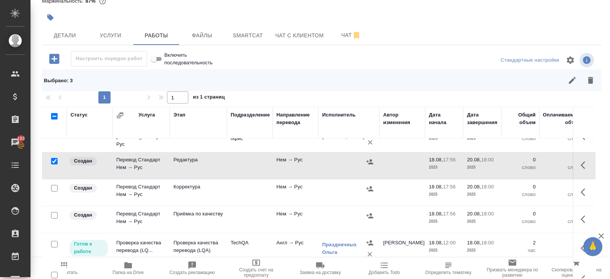
click at [54, 186] on input "checkbox" at bounding box center [54, 188] width 6 height 6
checkbox input "true"
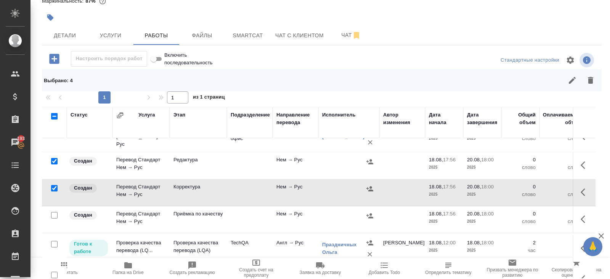
click at [54, 212] on input "checkbox" at bounding box center [54, 215] width 6 height 6
checkbox input "true"
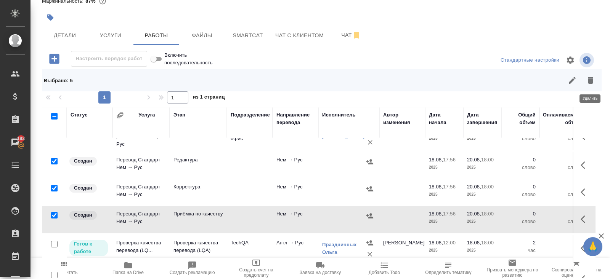
click at [589, 82] on icon "button" at bounding box center [590, 80] width 5 height 7
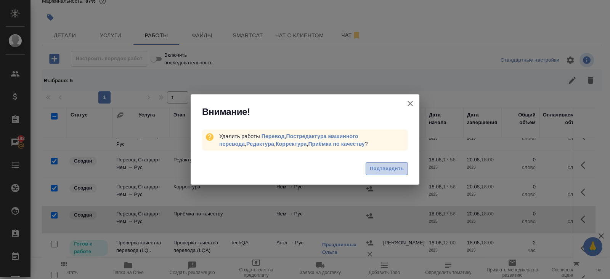
click at [389, 171] on span "Подтвердить" at bounding box center [387, 169] width 34 height 9
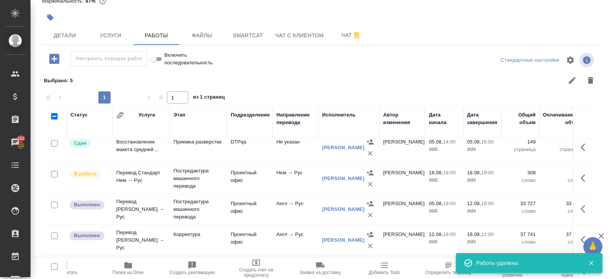
scroll to position [227, 0]
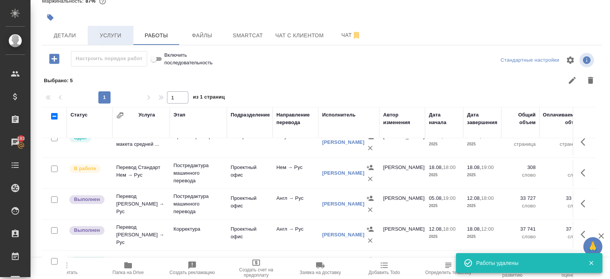
click at [125, 35] on span "Услуги" at bounding box center [110, 36] width 37 height 10
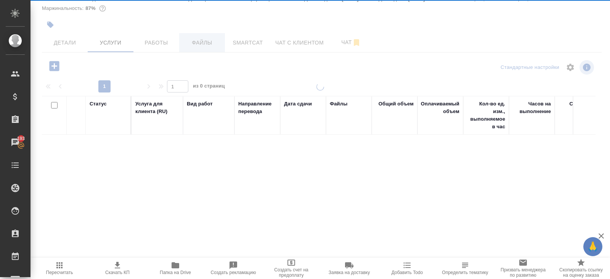
scroll to position [31, 0]
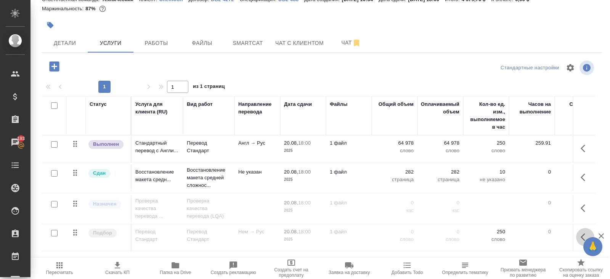
click at [583, 233] on icon "button" at bounding box center [584, 237] width 9 height 9
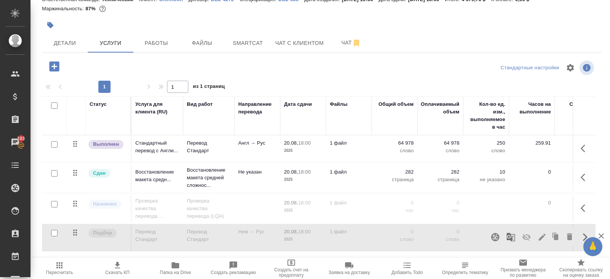
click at [496, 237] on icon "button" at bounding box center [494, 237] width 9 height 9
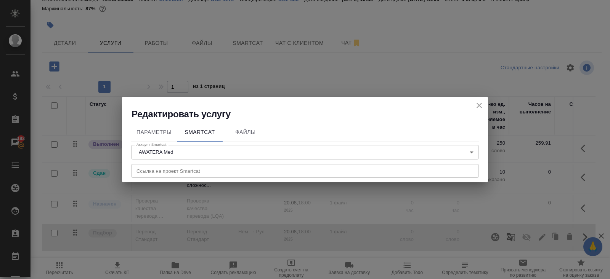
click at [209, 176] on input "text" at bounding box center [304, 171] width 347 height 14
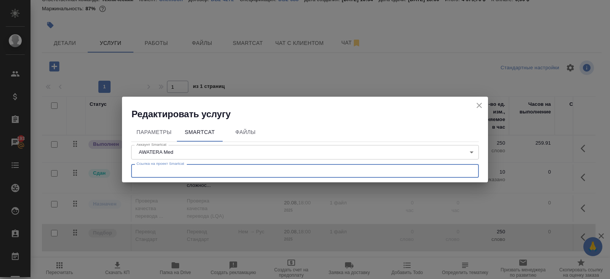
paste input "https://smartcat.com/projects/61ead71f-6b7f-413a-a9f6-c1c26ed67971/files"
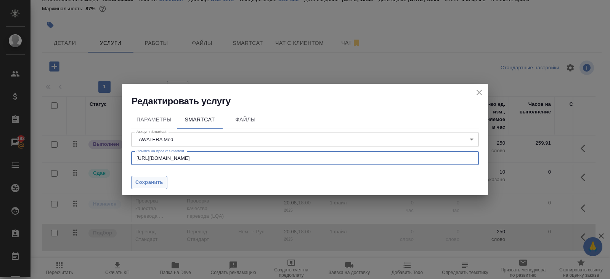
type input "https://smartcat.com/projects/61ead71f-6b7f-413a-a9f6-c1c26ed67971/files"
click at [158, 185] on span "Сохранить" at bounding box center [149, 182] width 28 height 9
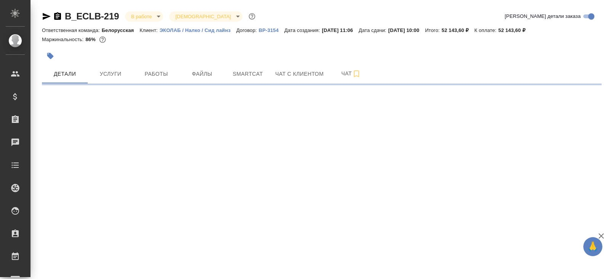
select select "RU"
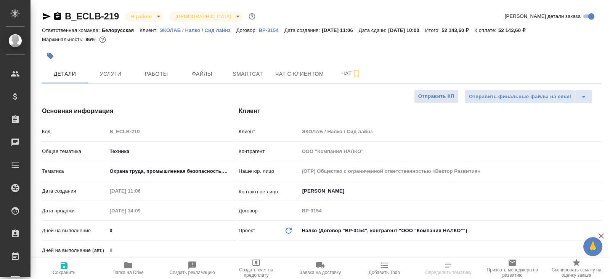
click at [355, 54] on div at bounding box center [228, 56] width 373 height 17
type textarea "x"
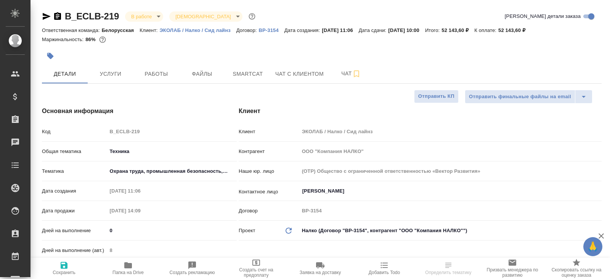
type textarea "x"
click at [346, 73] on span "Чат" at bounding box center [351, 74] width 37 height 10
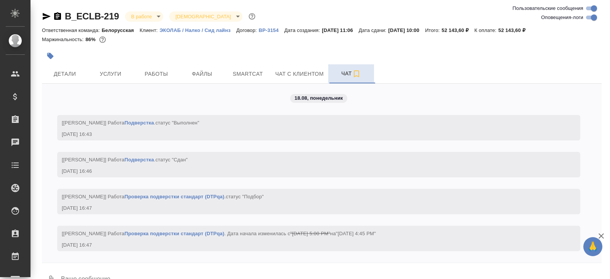
scroll to position [4543, 0]
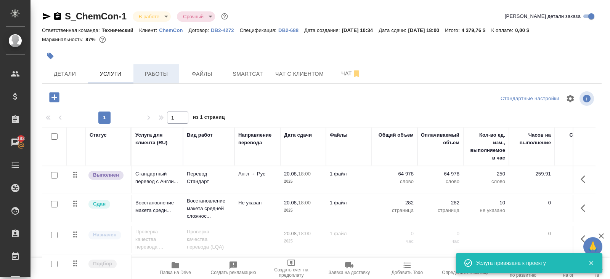
click at [146, 77] on span "Работы" at bounding box center [156, 74] width 37 height 10
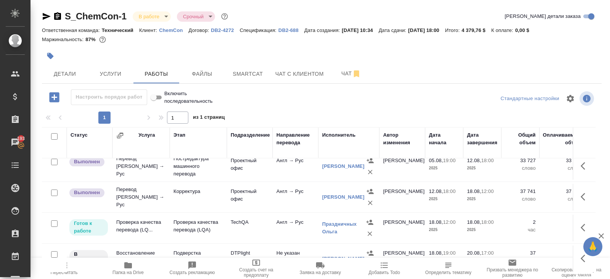
click at [48, 12] on icon "button" at bounding box center [46, 16] width 9 height 9
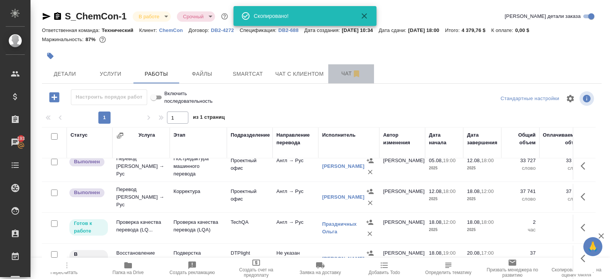
click at [354, 71] on icon "button" at bounding box center [356, 73] width 9 height 9
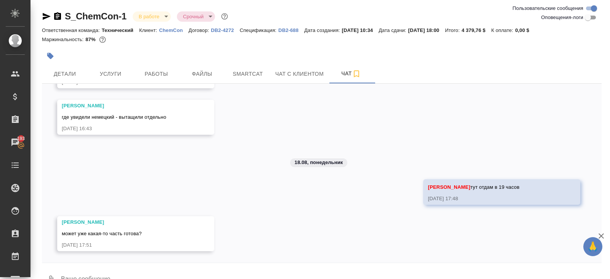
scroll to position [18, 0]
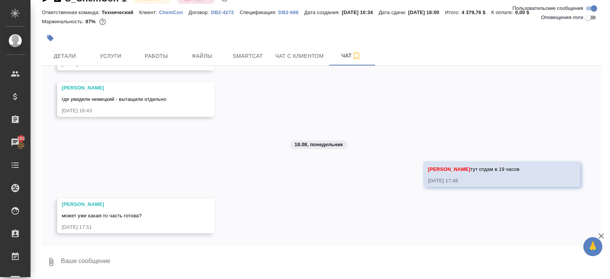
click at [101, 264] on textarea at bounding box center [330, 262] width 541 height 26
type textarea "20 минут"
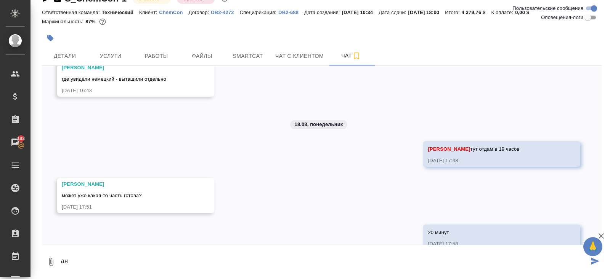
scroll to position [789, 0]
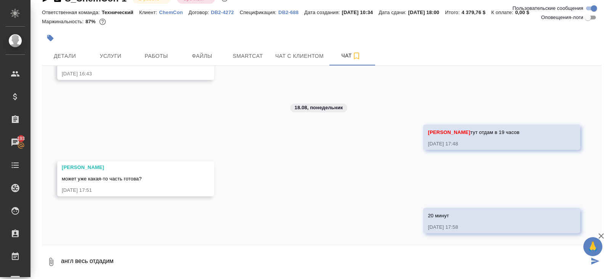
type textarea "англ весь отдадим"
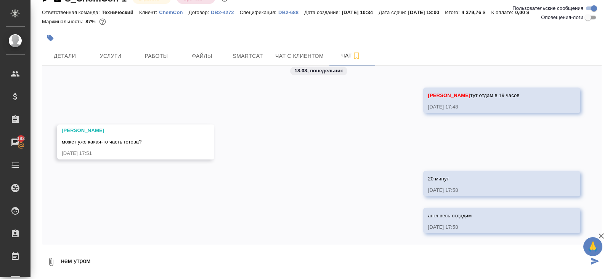
type textarea "нем утром"
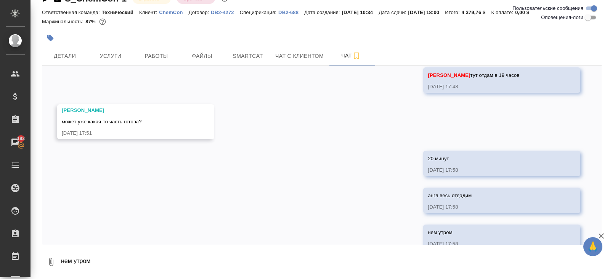
scroll to position [863, 0]
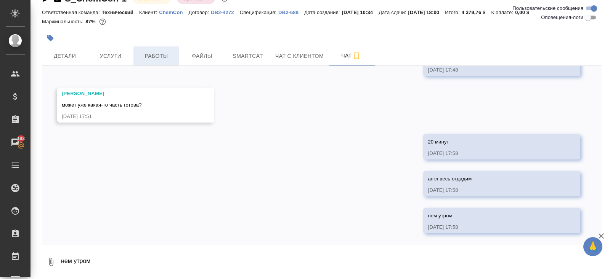
click at [152, 56] on span "Работы" at bounding box center [156, 56] width 37 height 10
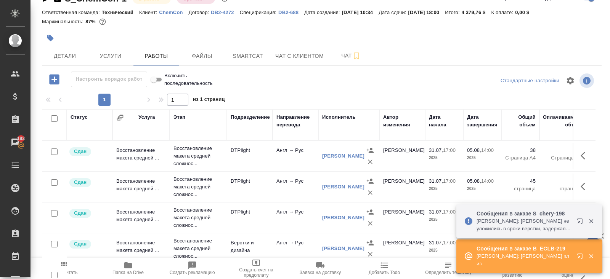
click at [582, 254] on icon "button" at bounding box center [580, 257] width 9 height 9
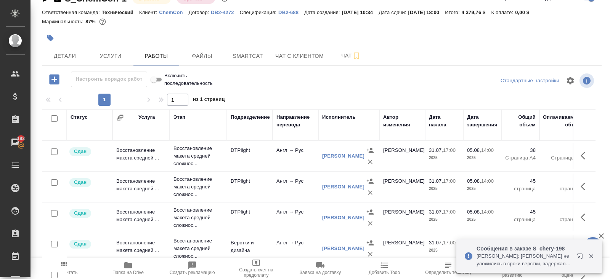
click at [575, 258] on button "button" at bounding box center [581, 258] width 18 height 18
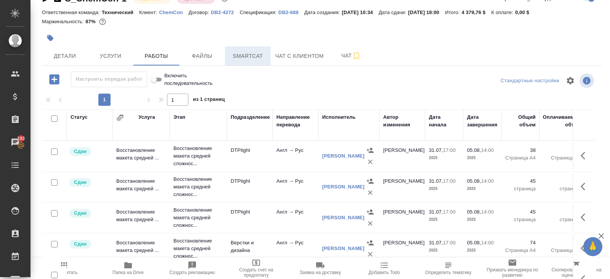
click at [248, 54] on span "Smartcat" at bounding box center [247, 56] width 37 height 10
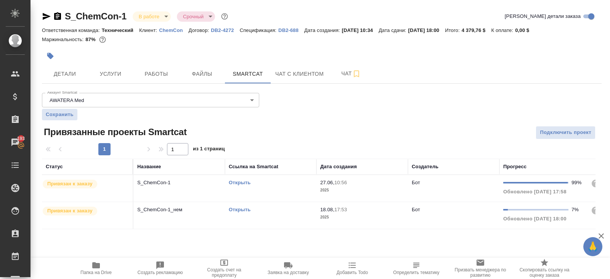
click at [240, 208] on link "Открыть" at bounding box center [240, 210] width 22 height 6
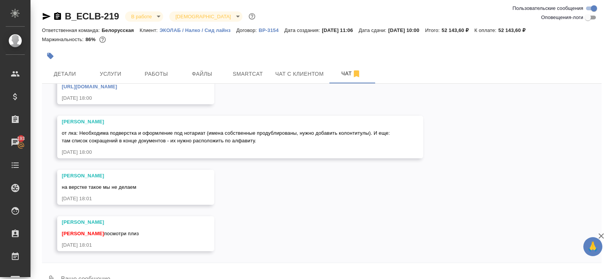
scroll to position [18, 0]
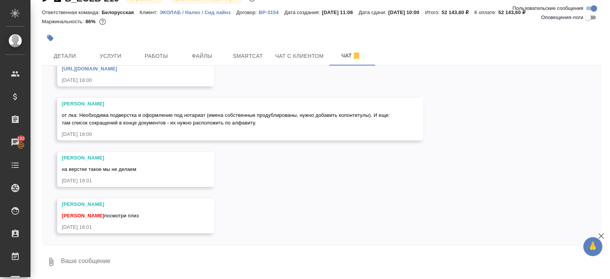
click at [137, 259] on textarea at bounding box center [330, 262] width 541 height 26
type textarea "колонтитул /переведено с.../ можете добавить плиз? и в конце сделать список алф…"
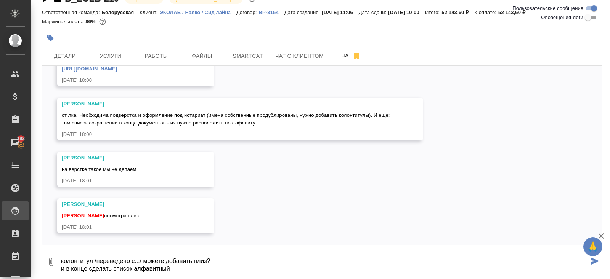
drag, startPoint x: 184, startPoint y: 269, endPoint x: 0, endPoint y: 208, distance: 193.7
click at [0, 208] on div ".cls-1 fill:#fff; AWATERA [PERSON_NAME] Клиенты Спецификации Заказы 193 Чаты To…" at bounding box center [305, 139] width 610 height 279
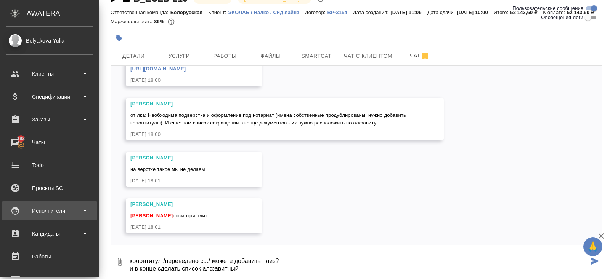
scroll to position [871, 0]
type textarea "после подверстки сделаем, скоро будет?"
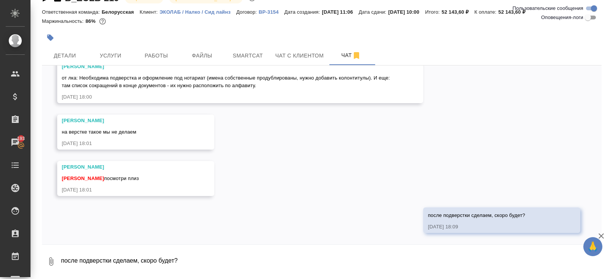
scroll to position [18, 0]
click at [170, 54] on span "Работы" at bounding box center [156, 56] width 37 height 10
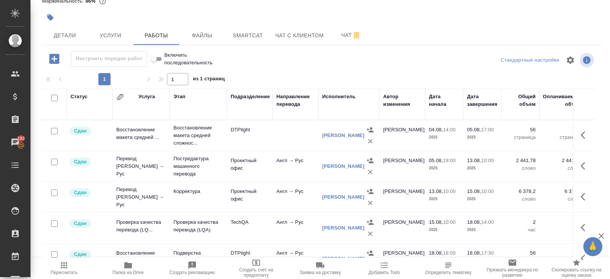
scroll to position [44, 0]
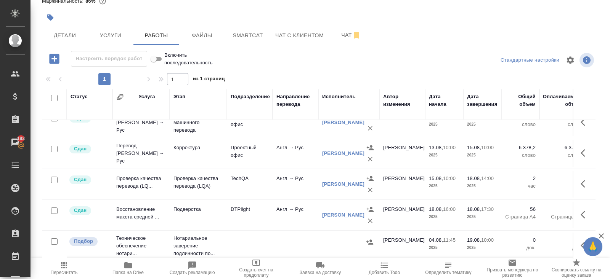
click at [53, 60] on icon "button" at bounding box center [54, 59] width 10 height 10
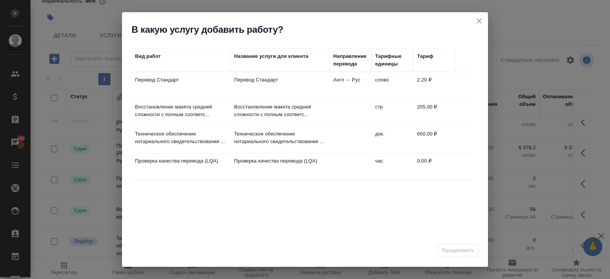
click at [356, 84] on td "Англ → Рус" at bounding box center [350, 85] width 42 height 27
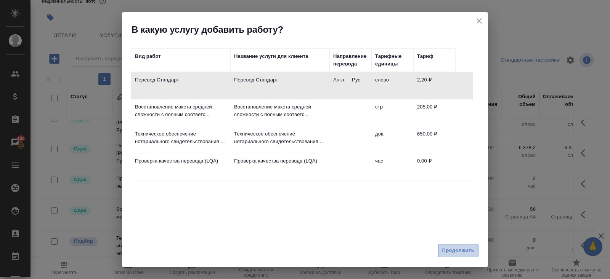
click at [457, 247] on span "Продолжить" at bounding box center [458, 251] width 32 height 9
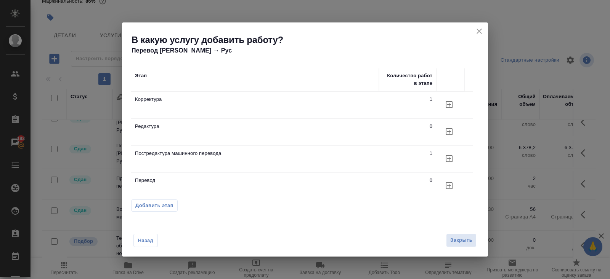
scroll to position [5, 0]
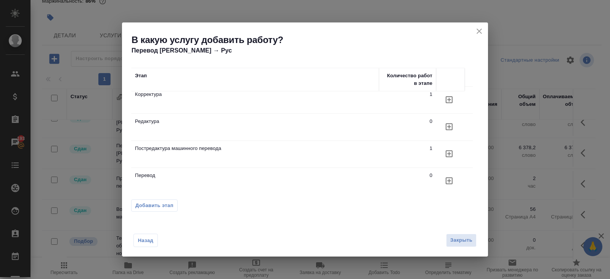
click at [171, 207] on span "Добавить этап" at bounding box center [154, 206] width 38 height 8
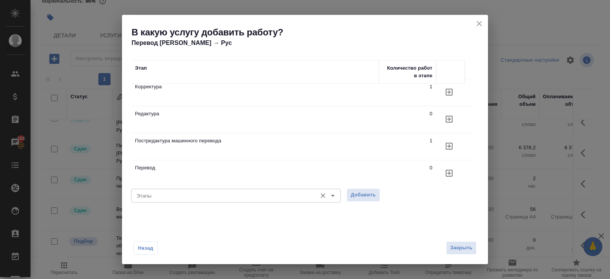
click at [263, 201] on div "Этапы" at bounding box center [236, 196] width 210 height 14
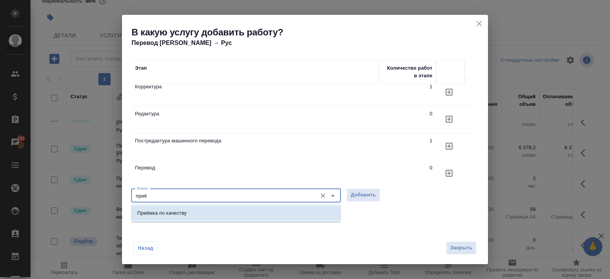
click at [250, 215] on li "Приёмка по качеству" at bounding box center [236, 214] width 210 height 14
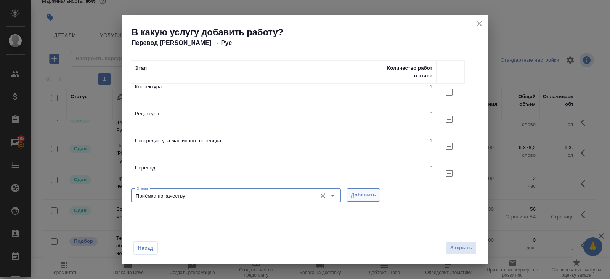
type input "Приёмка по качеству"
click at [365, 193] on span "Добавить" at bounding box center [363, 195] width 25 height 9
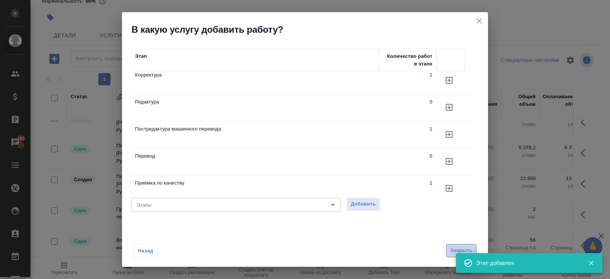
click at [460, 249] on span "Закрыть" at bounding box center [461, 251] width 22 height 9
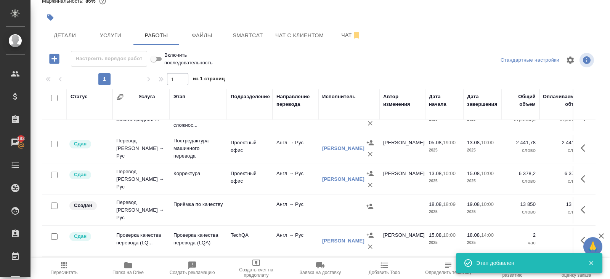
scroll to position [70, 0]
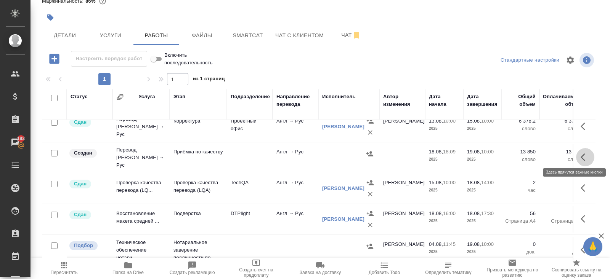
click at [581, 153] on icon "button" at bounding box center [584, 157] width 9 height 9
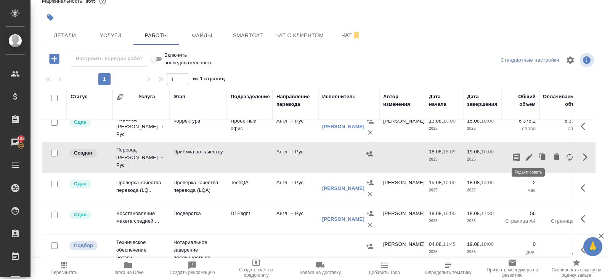
click at [525, 153] on icon "button" at bounding box center [528, 157] width 9 height 9
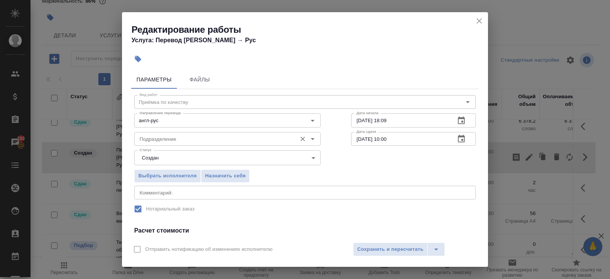
click at [217, 138] on input "Подразделение" at bounding box center [214, 138] width 156 height 9
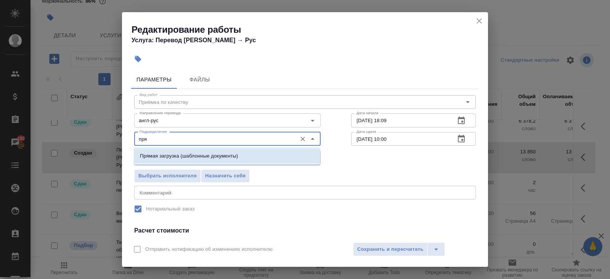
drag, startPoint x: 190, startPoint y: 154, endPoint x: 187, endPoint y: 162, distance: 9.4
click at [190, 153] on p "Прямая загрузка (шаблонные документы)" at bounding box center [189, 156] width 98 height 8
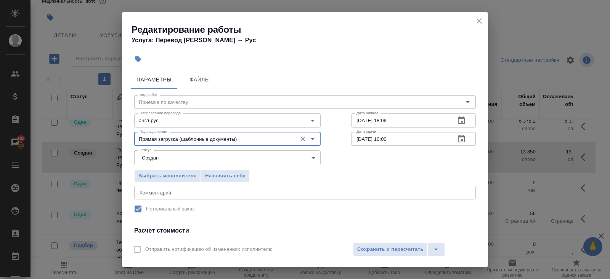
type input "Прямая загрузка (шаблонные документы)"
click at [176, 192] on textarea at bounding box center [304, 193] width 331 height 6
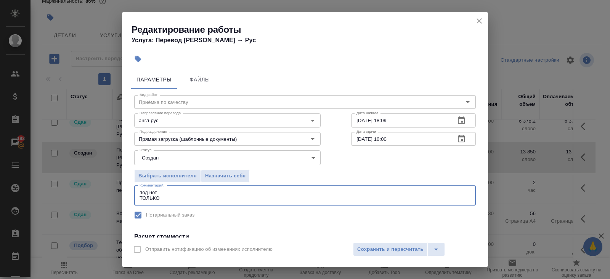
type textarea "под нот ТОЛЬКО"
click at [461, 119] on icon "button" at bounding box center [461, 121] width 7 height 8
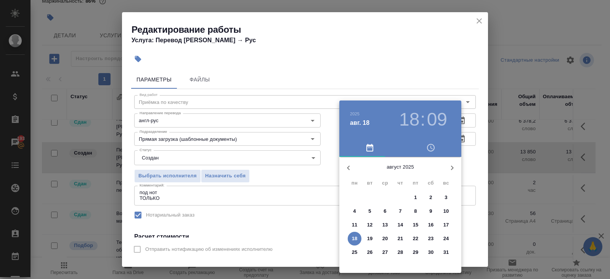
click at [354, 236] on p "18" at bounding box center [355, 239] width 6 height 8
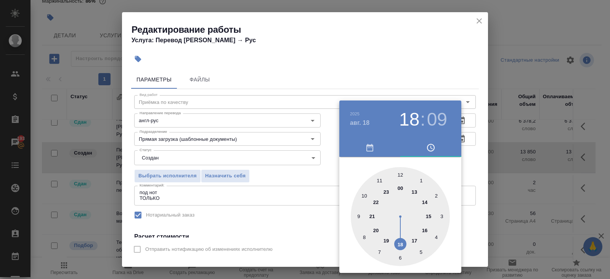
click at [288, 196] on div at bounding box center [305, 139] width 610 height 279
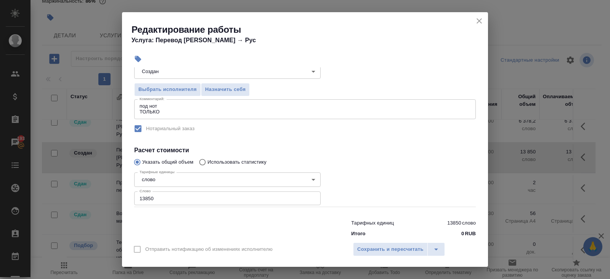
scroll to position [101, 0]
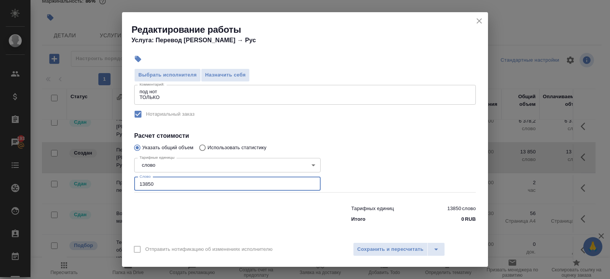
drag, startPoint x: 177, startPoint y: 186, endPoint x: 76, endPoint y: 184, distance: 101.0
click at [76, 184] on div "Редактирование работы Услуга: Перевод [PERSON_NAME] → [PERSON_NAME] Файлы Вид р…" at bounding box center [305, 139] width 610 height 279
type input "13000"
click at [170, 94] on textarea "под нот ТОЛЬКО" at bounding box center [304, 95] width 331 height 12
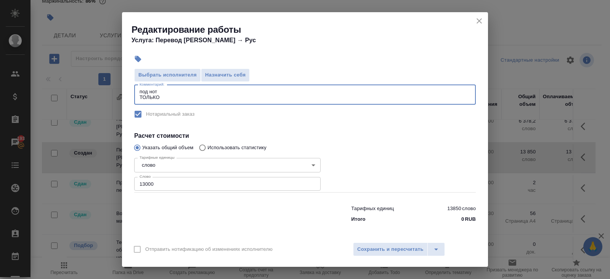
click at [171, 97] on textarea "под нот ТОЛЬКО" at bounding box center [304, 95] width 331 height 12
paste textarea "оформление под нотариат (имена собственные продублированы, нужно добавить колон…"
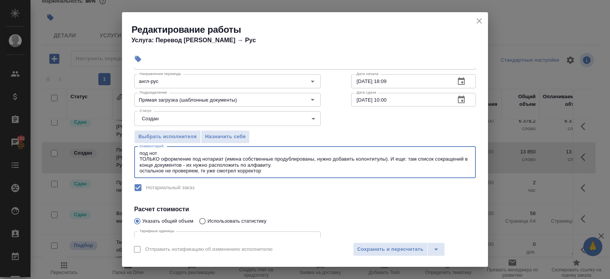
scroll to position [0, 0]
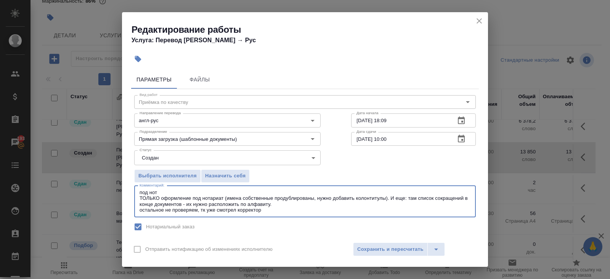
type textarea "под нот ТОЛЬКО оформление под нотариат (имена собственные продублированы, нужно…"
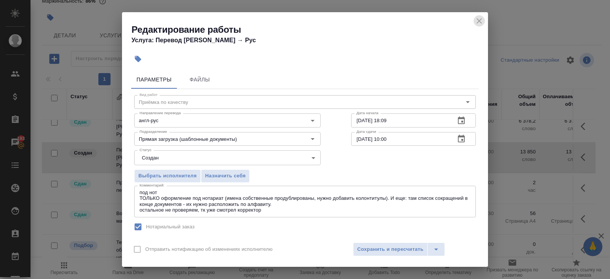
click at [478, 21] on icon "close" at bounding box center [478, 20] width 5 height 5
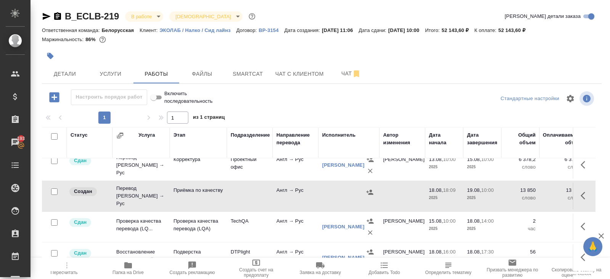
click at [56, 17] on icon "button" at bounding box center [57, 16] width 7 height 8
click at [336, 76] on span "Чат" at bounding box center [351, 74] width 37 height 10
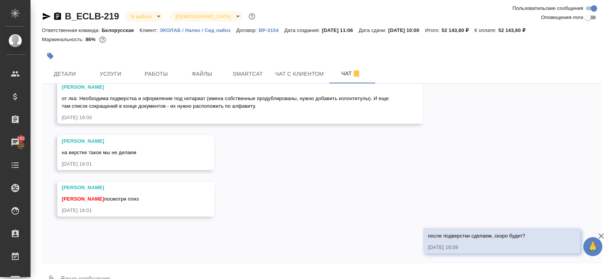
scroll to position [890, 0]
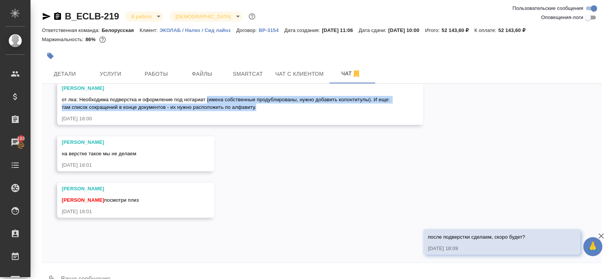
drag, startPoint x: 210, startPoint y: 108, endPoint x: 265, endPoint y: 114, distance: 55.2
click at [266, 111] on div "от лка: Необходима подверстка и оформление под нотариат (имена собственные прод…" at bounding box center [229, 102] width 335 height 17
copy span "(имена собственные продублированы, нужно добавить колонтитулы). И еще: там спис…"
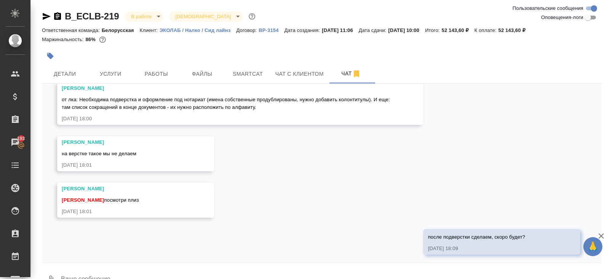
click at [168, 58] on div at bounding box center [228, 56] width 373 height 17
click at [167, 69] on span "Работы" at bounding box center [156, 74] width 37 height 10
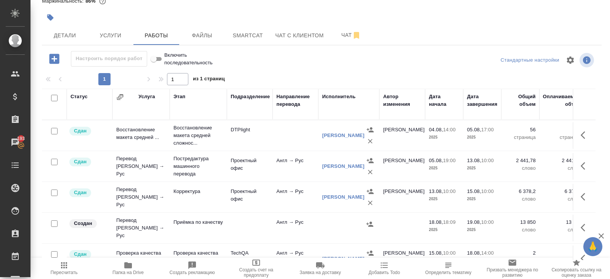
scroll to position [70, 0]
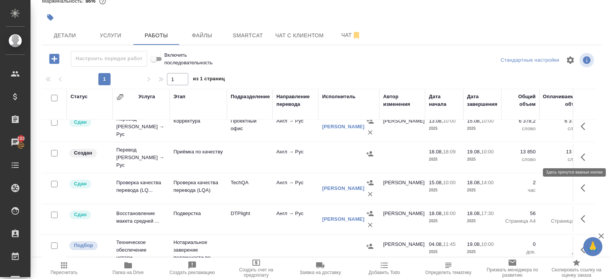
click at [584, 154] on icon "button" at bounding box center [584, 157] width 9 height 9
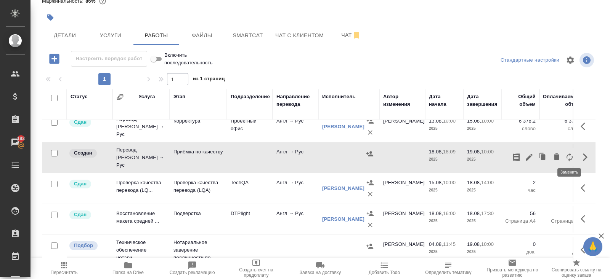
click at [558, 154] on icon "button" at bounding box center [556, 157] width 5 height 7
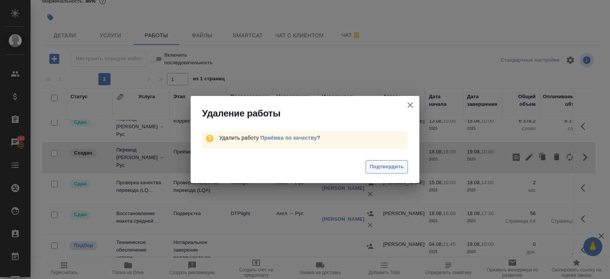
click at [403, 163] on button "Подтвердить" at bounding box center [386, 166] width 42 height 13
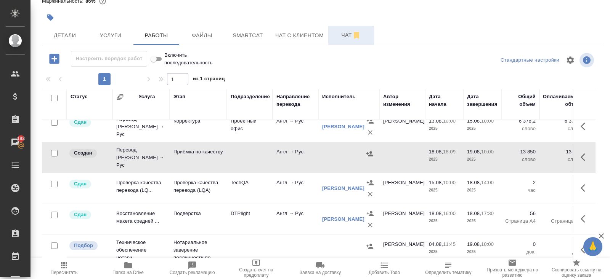
click at [351, 34] on span "Чат" at bounding box center [351, 35] width 37 height 10
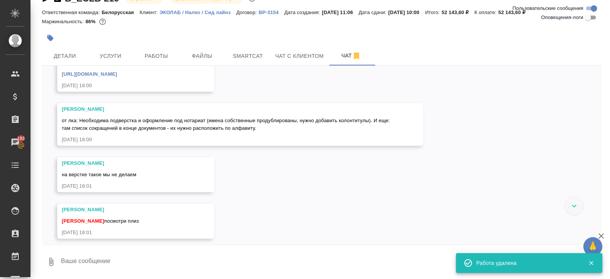
scroll to position [900, 0]
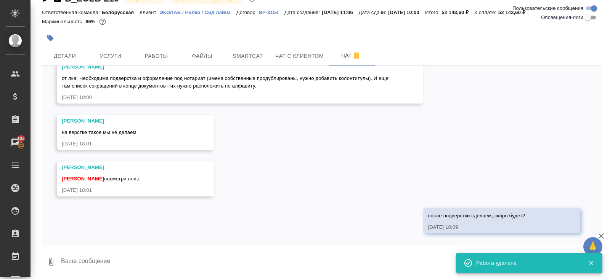
click at [120, 251] on textarea at bounding box center [330, 262] width 541 height 26
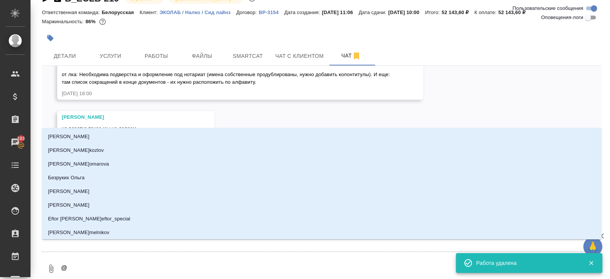
type textarea "@п"
type input "п"
type textarea "@пе"
type input "пе"
type textarea "@пет"
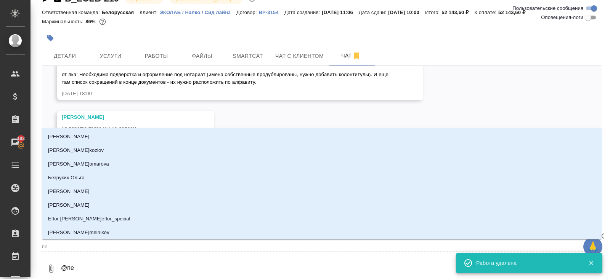
type input "пет"
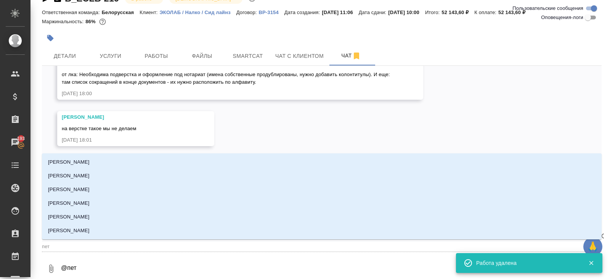
type textarea "@[PERSON_NAME]"
type input "[PERSON_NAME]"
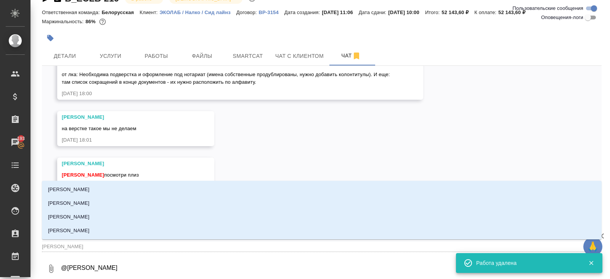
type textarea "@петро"
type input "[PERSON_NAME]"
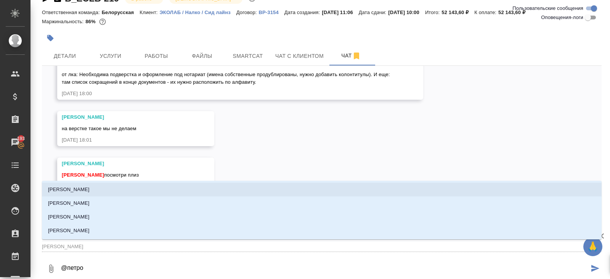
click at [88, 192] on p "[PERSON_NAME]" at bounding box center [69, 190] width 42 height 8
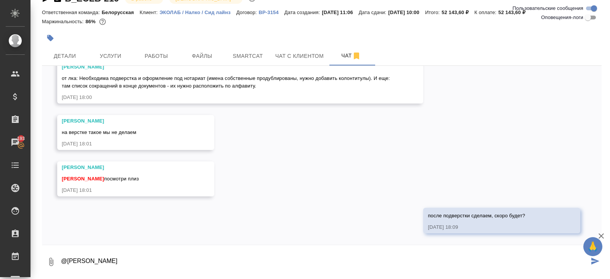
type textarea "@[PERSON_NAME]"
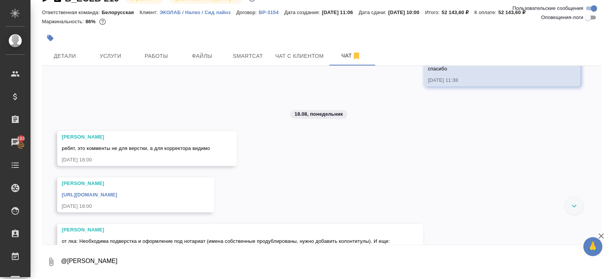
scroll to position [728, 0]
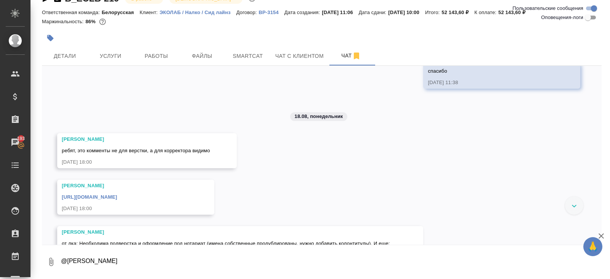
click at [117, 200] on link "[URL][DOMAIN_NAME]" at bounding box center [89, 197] width 55 height 6
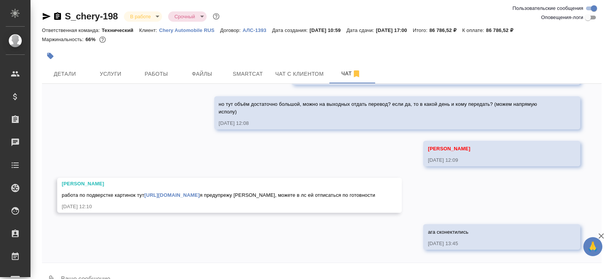
scroll to position [5306, 0]
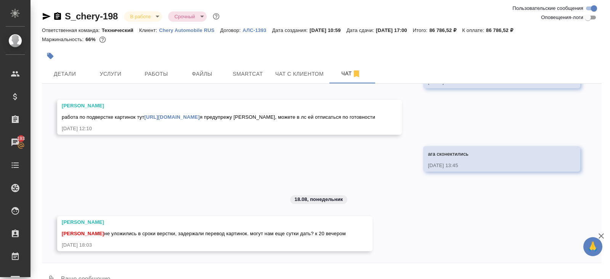
click at [46, 18] on icon "button" at bounding box center [47, 16] width 8 height 7
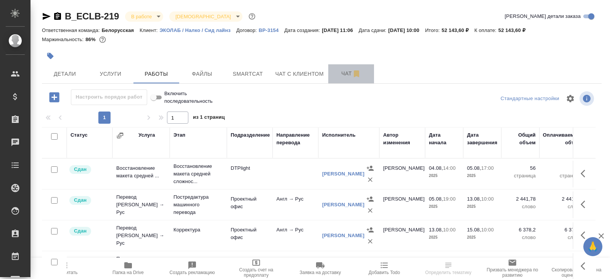
click at [361, 77] on icon "button" at bounding box center [356, 73] width 9 height 9
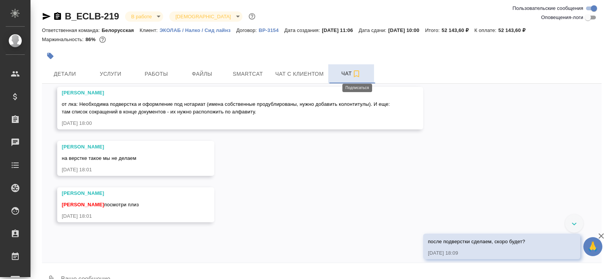
scroll to position [882, 0]
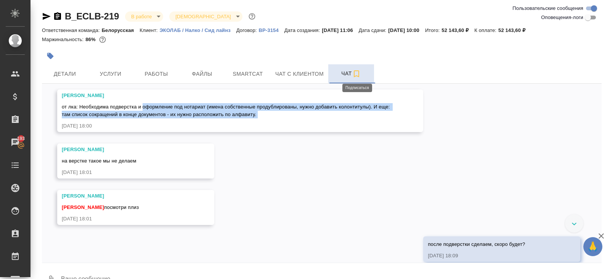
drag, startPoint x: 146, startPoint y: 115, endPoint x: 328, endPoint y: 128, distance: 182.6
click at [328, 128] on div "[PERSON_NAME] от лка: Необходима подверстка и оформление под нотариат (имена со…" at bounding box center [229, 111] width 335 height 38
copy span "оформление под нотариат (имена собственные продублированы, нужно добавить колон…"
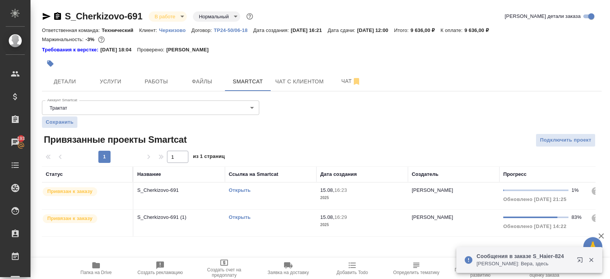
click at [240, 216] on link "Открыть" at bounding box center [240, 218] width 22 height 6
click at [96, 264] on icon "button" at bounding box center [96, 266] width 8 height 6
click at [239, 190] on link "Открыть" at bounding box center [240, 190] width 22 height 6
click at [121, 83] on span "Услуги" at bounding box center [110, 82] width 37 height 10
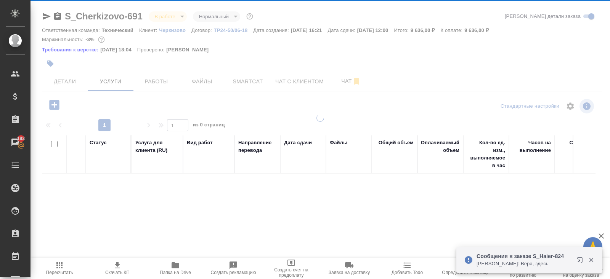
click at [156, 81] on div at bounding box center [319, 139] width 579 height 279
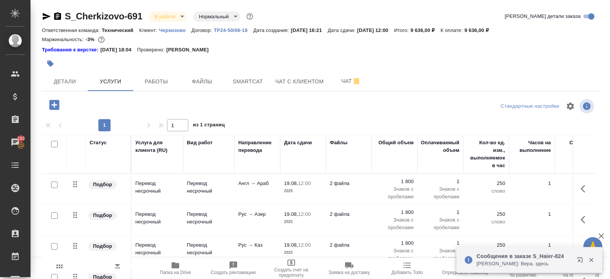
click at [156, 81] on span "Работы" at bounding box center [156, 82] width 37 height 10
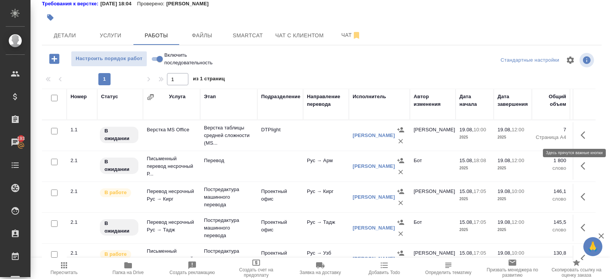
click at [583, 132] on icon "button" at bounding box center [582, 135] width 5 height 8
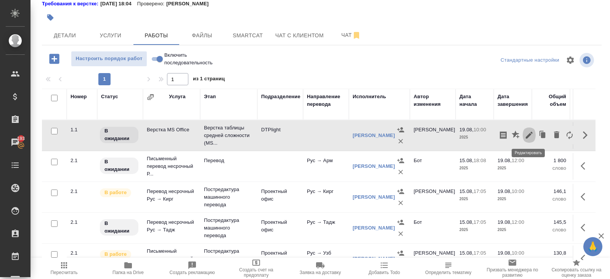
click at [528, 136] on icon "button" at bounding box center [528, 135] width 9 height 9
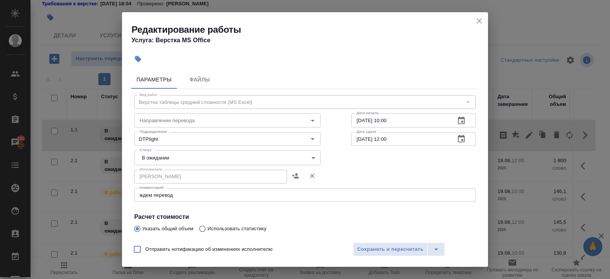
click at [189, 192] on textarea "ждем перевод" at bounding box center [304, 195] width 331 height 6
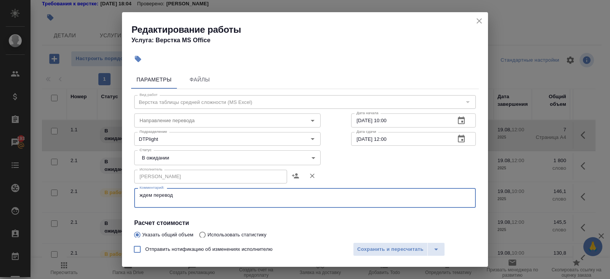
paste textarea "https://drive.awatera.com/s/STPjpL2ydpsZGxE"
type textarea "ждем перевод https://drive.awatera.com/s/STPjpL2ydpsZGxE"
click at [158, 162] on body "🙏 .cls-1 fill:#fff; AWATERA Belyakova Yulia Клиенты Спецификации Заказы 193 Чат…" at bounding box center [305, 139] width 610 height 279
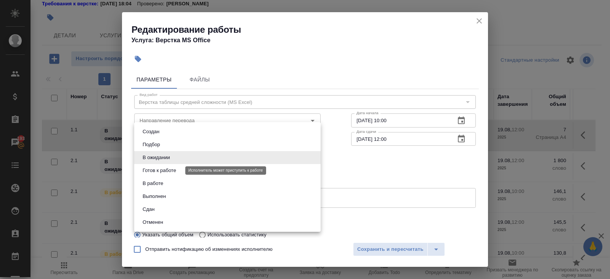
click at [158, 169] on button "Готов к работе" at bounding box center [159, 171] width 38 height 8
type input "readyForWork"
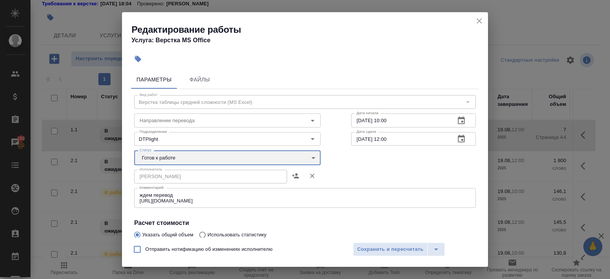
scroll to position [133, 0]
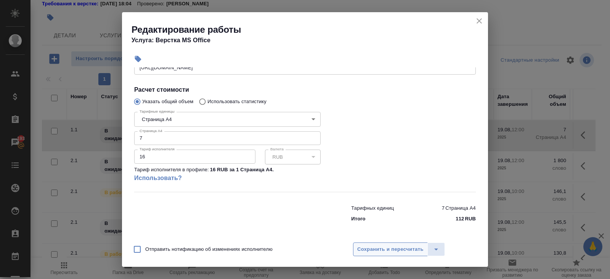
click at [368, 252] on span "Сохранить и пересчитать" at bounding box center [390, 249] width 66 height 9
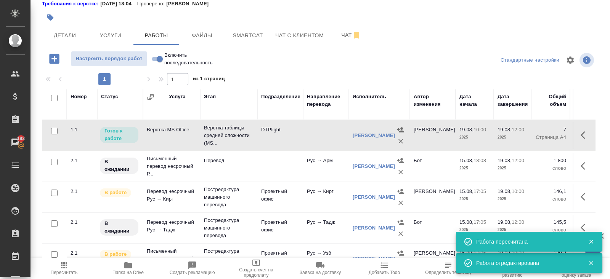
scroll to position [0, 0]
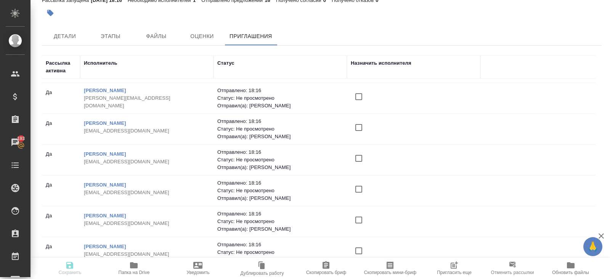
scroll to position [53, 0]
